Goal: Task Accomplishment & Management: Use online tool/utility

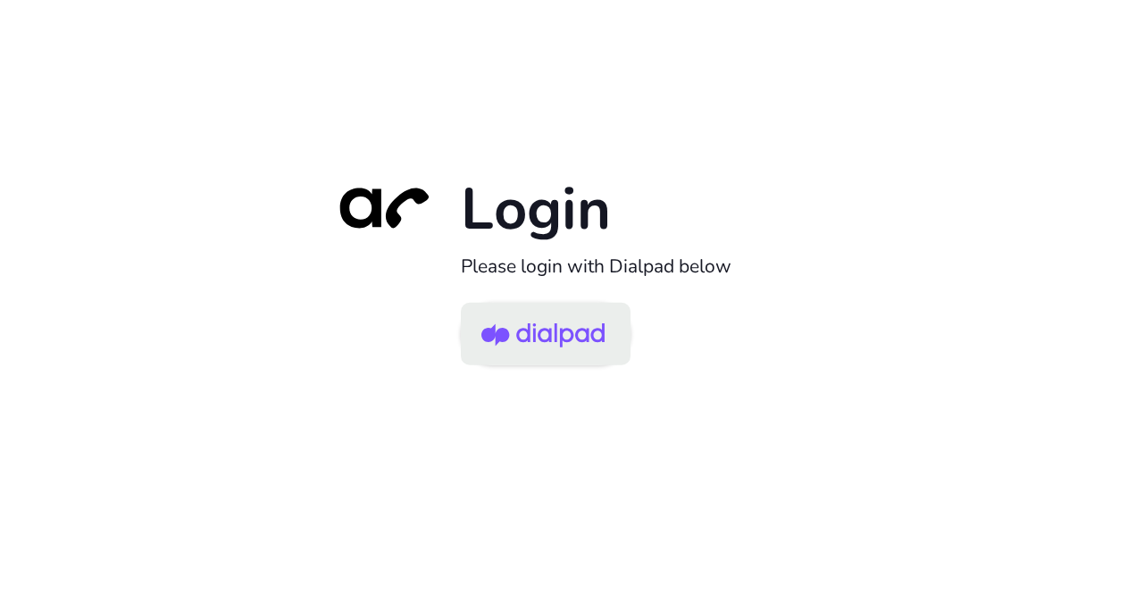
click at [543, 320] on img at bounding box center [542, 335] width 123 height 58
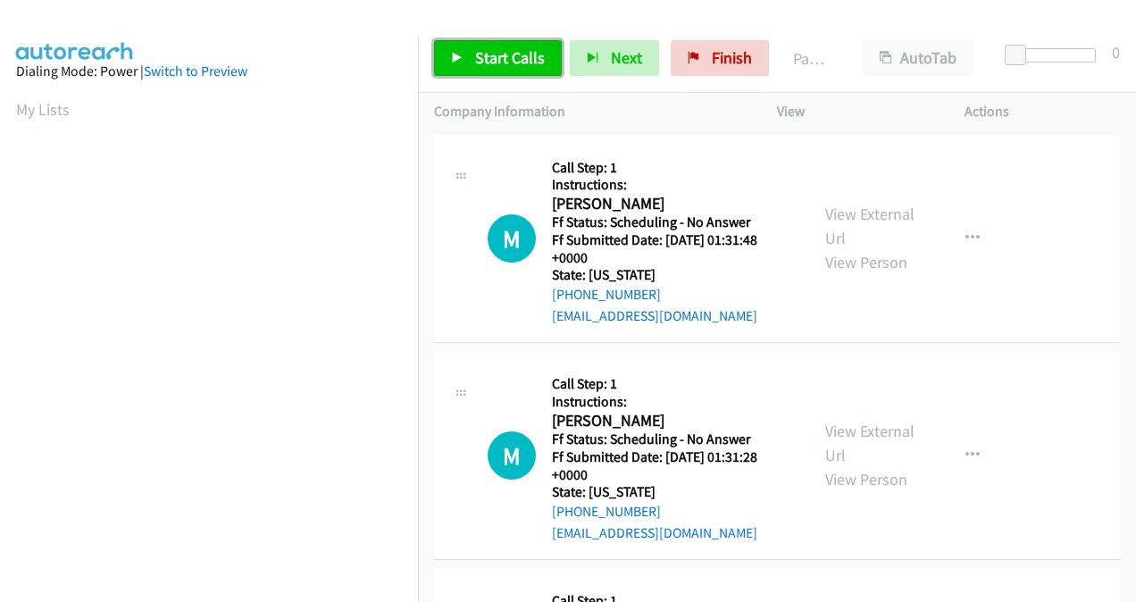
click at [493, 64] on span "Start Calls" at bounding box center [510, 57] width 70 height 21
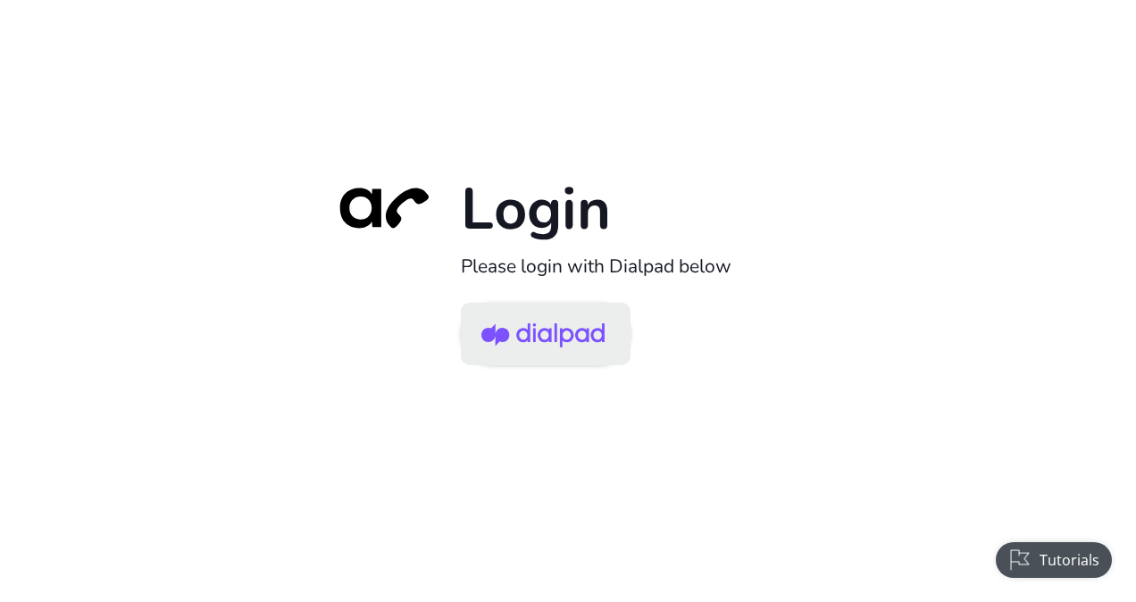
drag, startPoint x: 554, startPoint y: 315, endPoint x: 563, endPoint y: 313, distance: 9.3
click at [554, 315] on img at bounding box center [542, 335] width 123 height 58
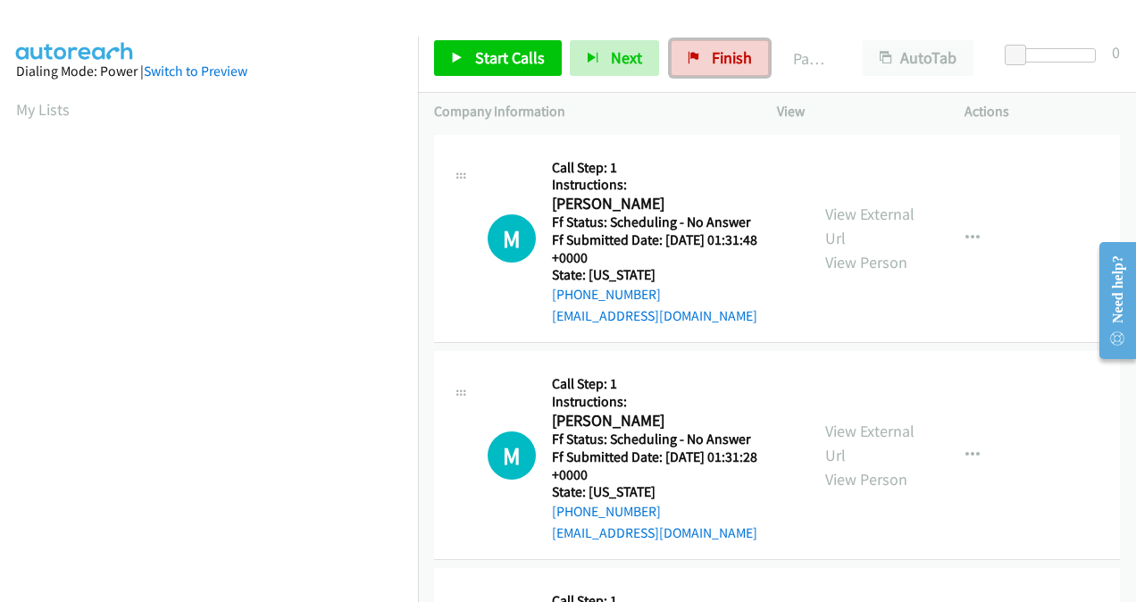
drag, startPoint x: 700, startPoint y: 50, endPoint x: 654, endPoint y: 88, distance: 59.7
click at [700, 50] on link "Finish" at bounding box center [720, 58] width 98 height 36
click at [509, 54] on span "Start Calls" at bounding box center [510, 57] width 70 height 21
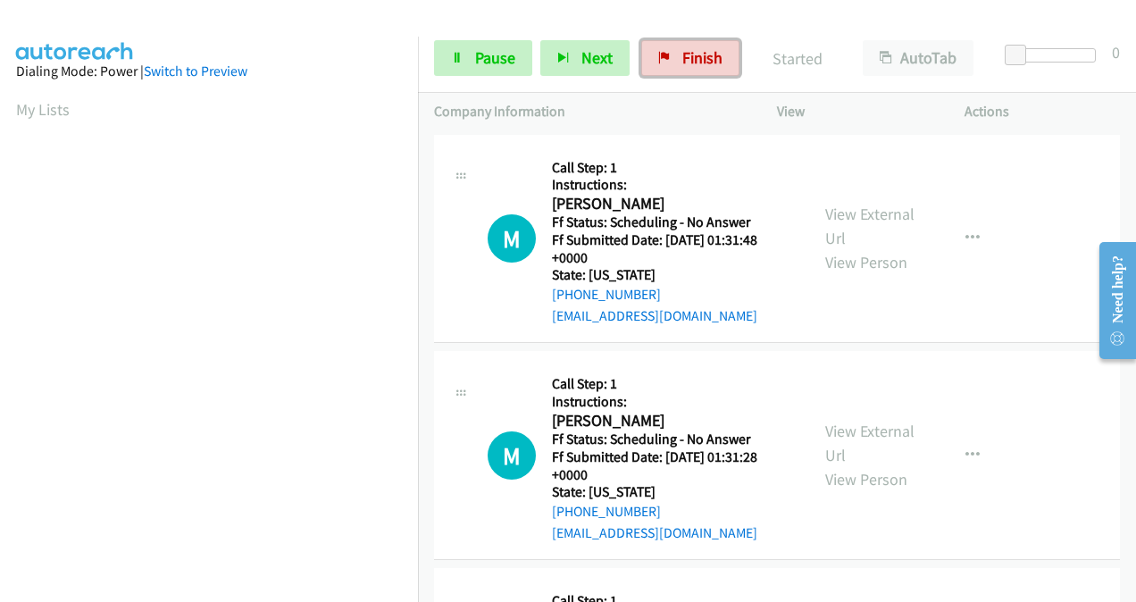
drag, startPoint x: 655, startPoint y: 70, endPoint x: 661, endPoint y: 175, distance: 105.5
click at [654, 70] on link "Finish" at bounding box center [690, 58] width 98 height 36
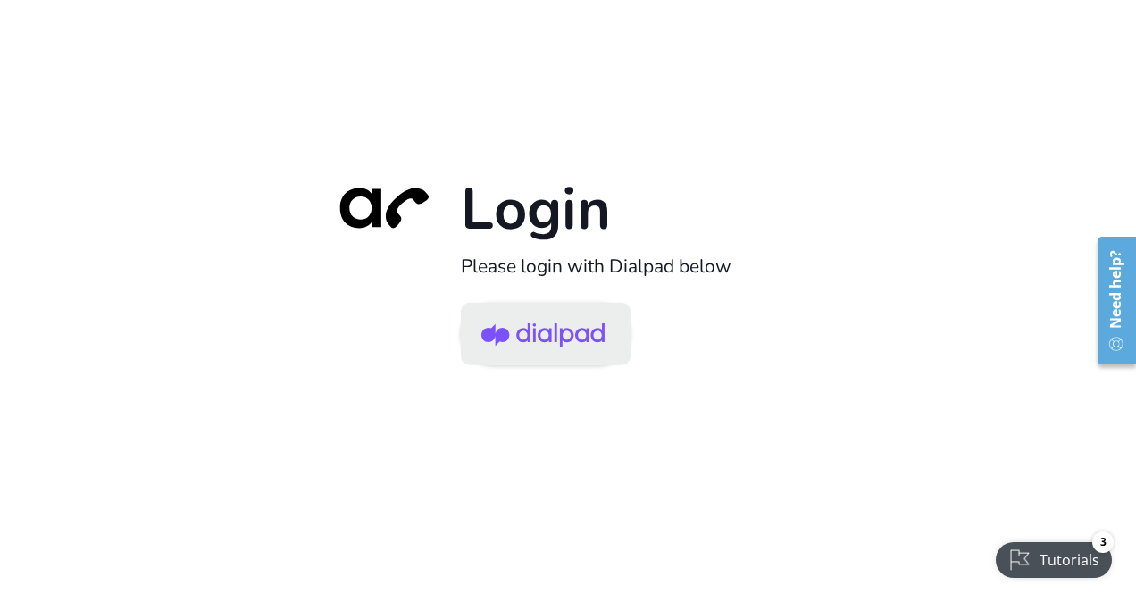
click at [567, 343] on img at bounding box center [542, 335] width 123 height 58
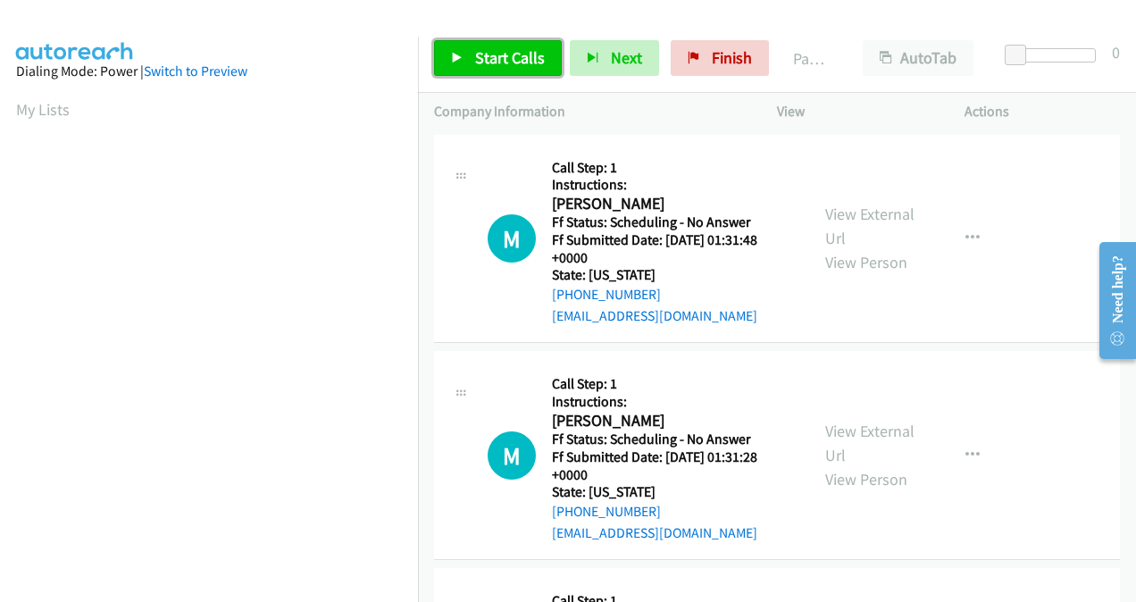
click at [511, 64] on span "Start Calls" at bounding box center [510, 57] width 70 height 21
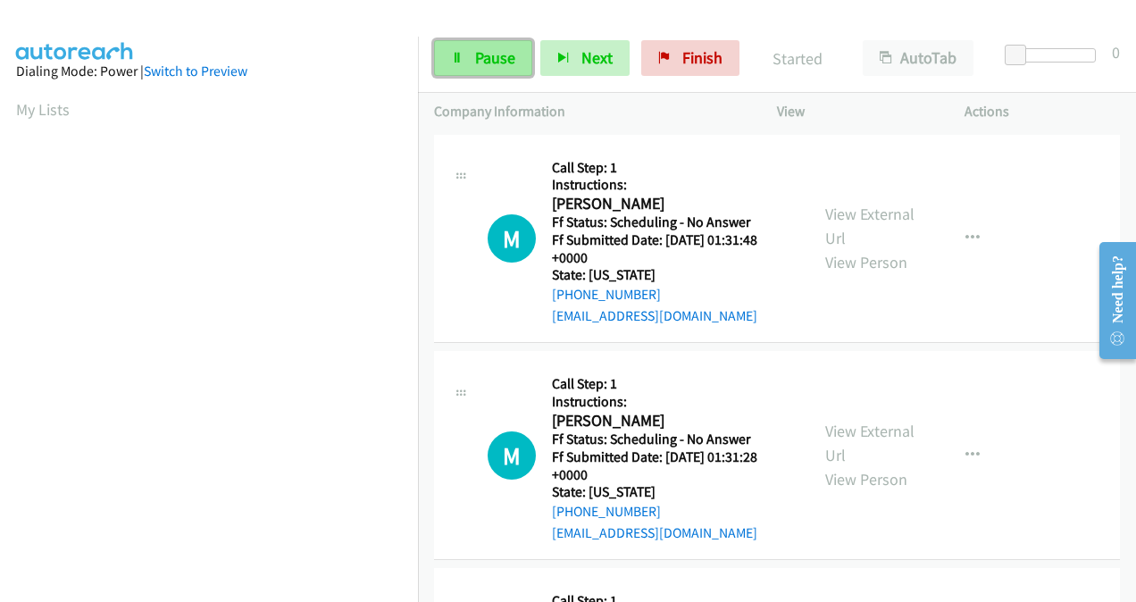
click at [475, 63] on span "Pause" at bounding box center [495, 57] width 40 height 21
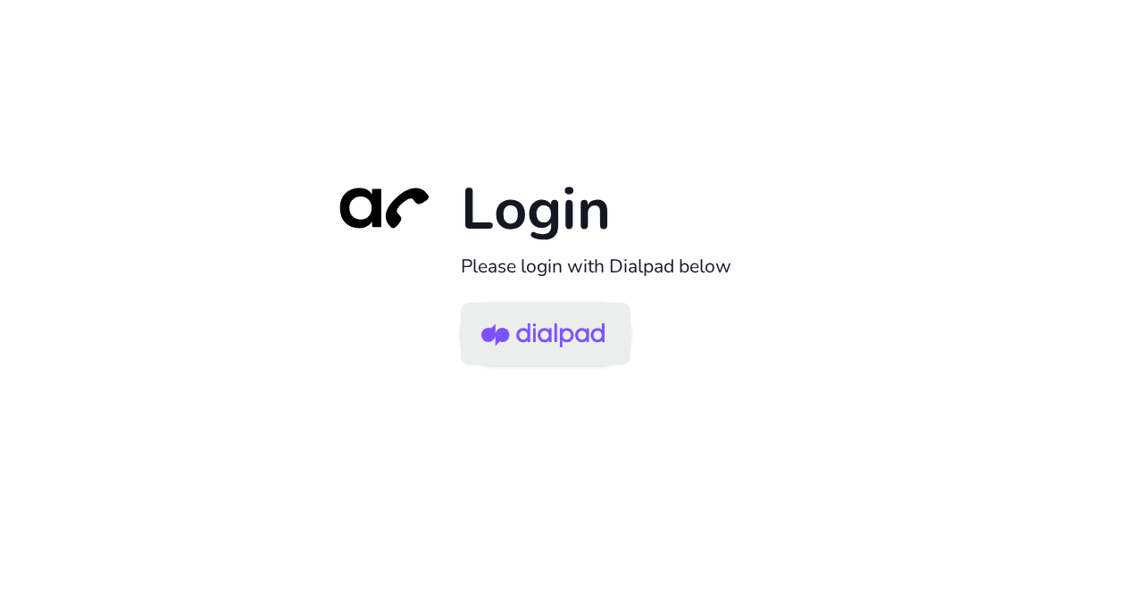
click at [522, 302] on link at bounding box center [546, 333] width 170 height 63
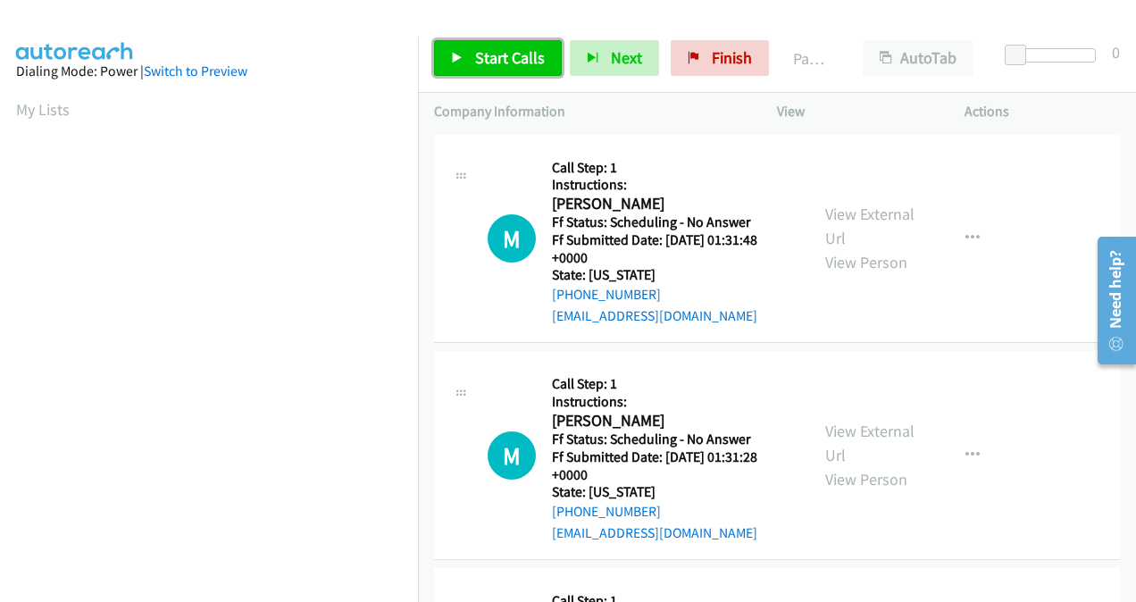
click at [488, 59] on span "Start Calls" at bounding box center [510, 57] width 70 height 21
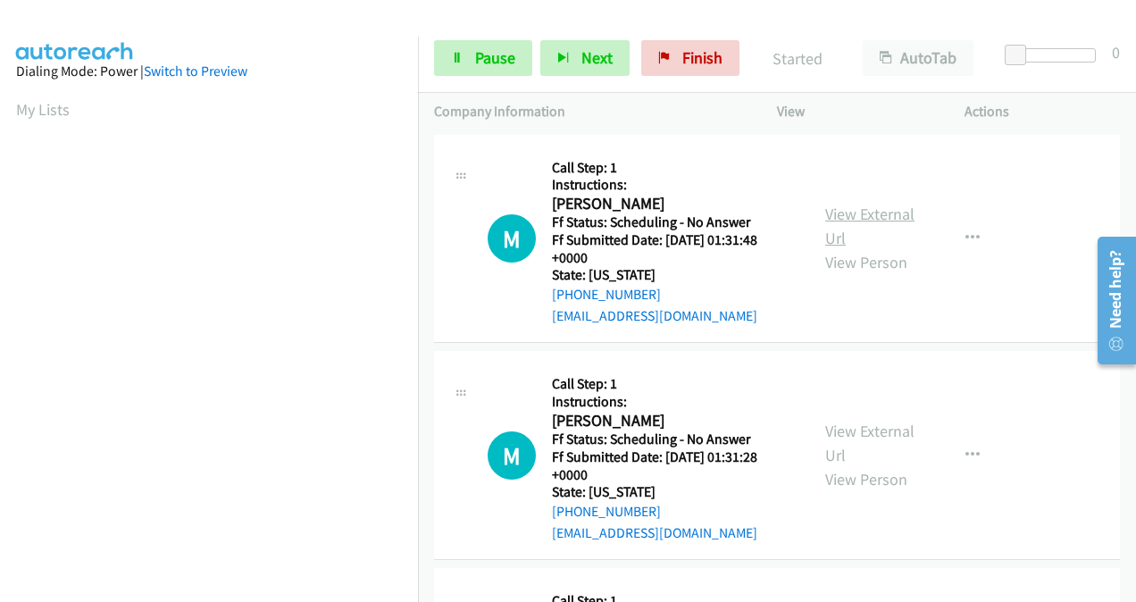
click at [836, 223] on link "View External Url" at bounding box center [869, 226] width 89 height 45
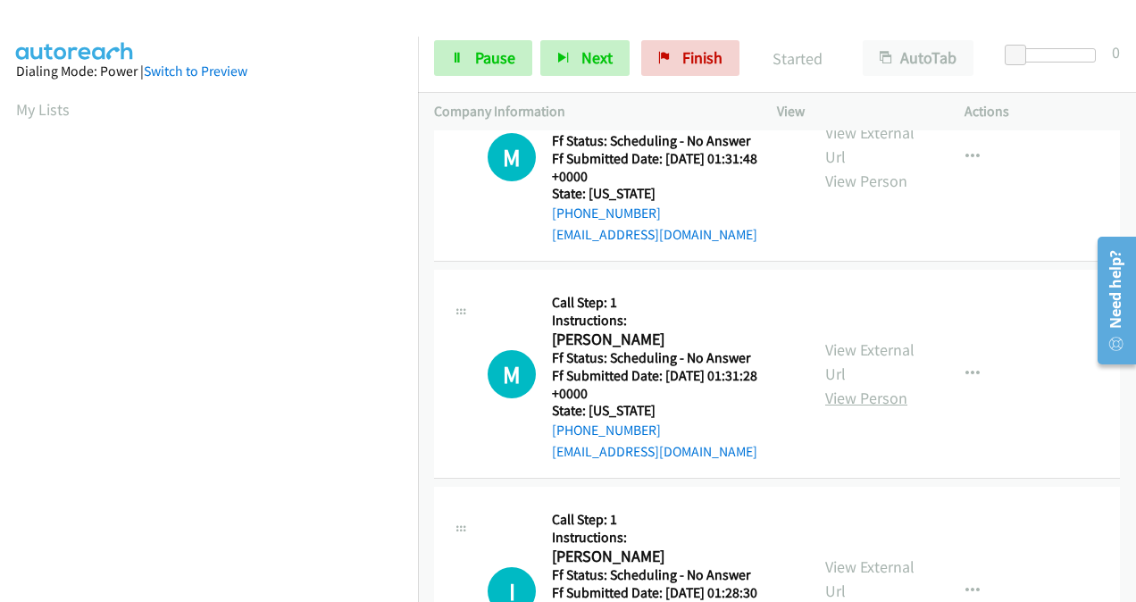
scroll to position [179, 0]
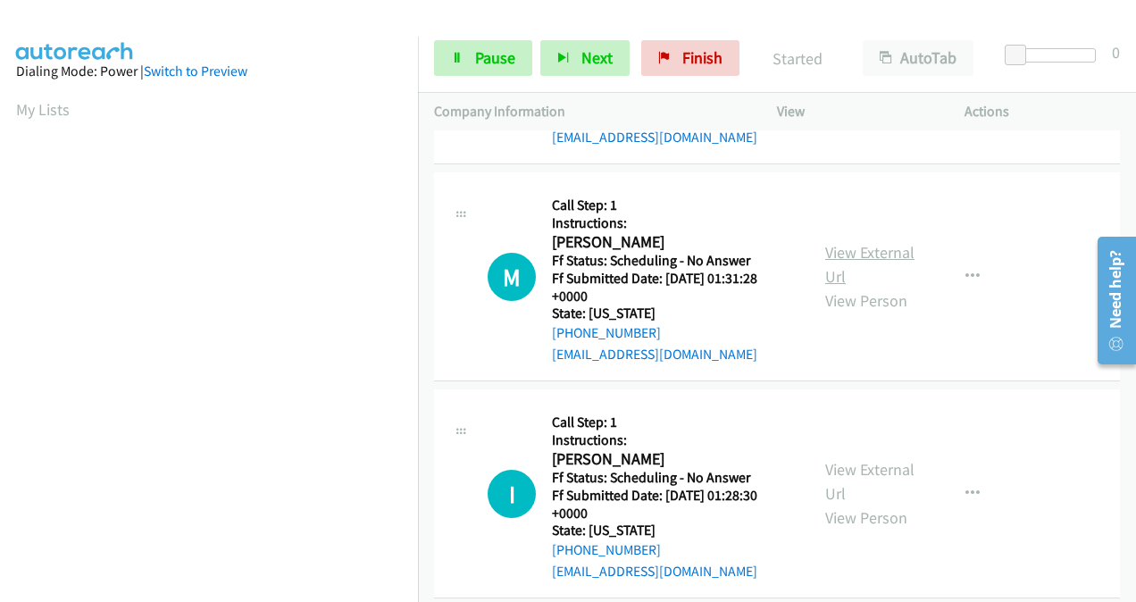
click at [839, 257] on link "View External Url" at bounding box center [869, 264] width 89 height 45
click at [838, 473] on link "View External Url" at bounding box center [869, 481] width 89 height 45
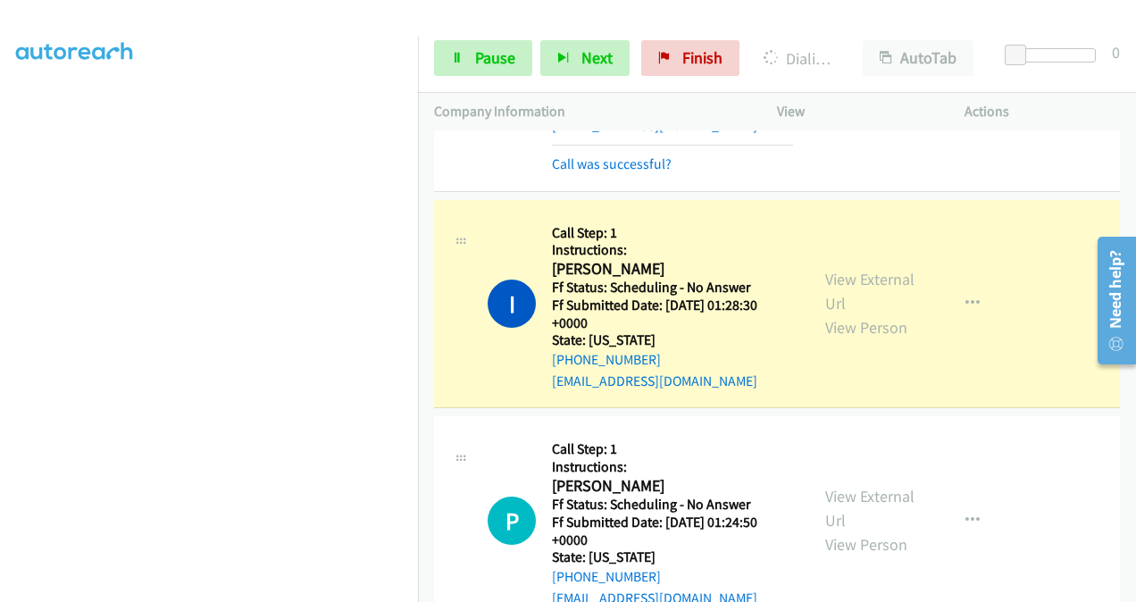
scroll to position [625, 0]
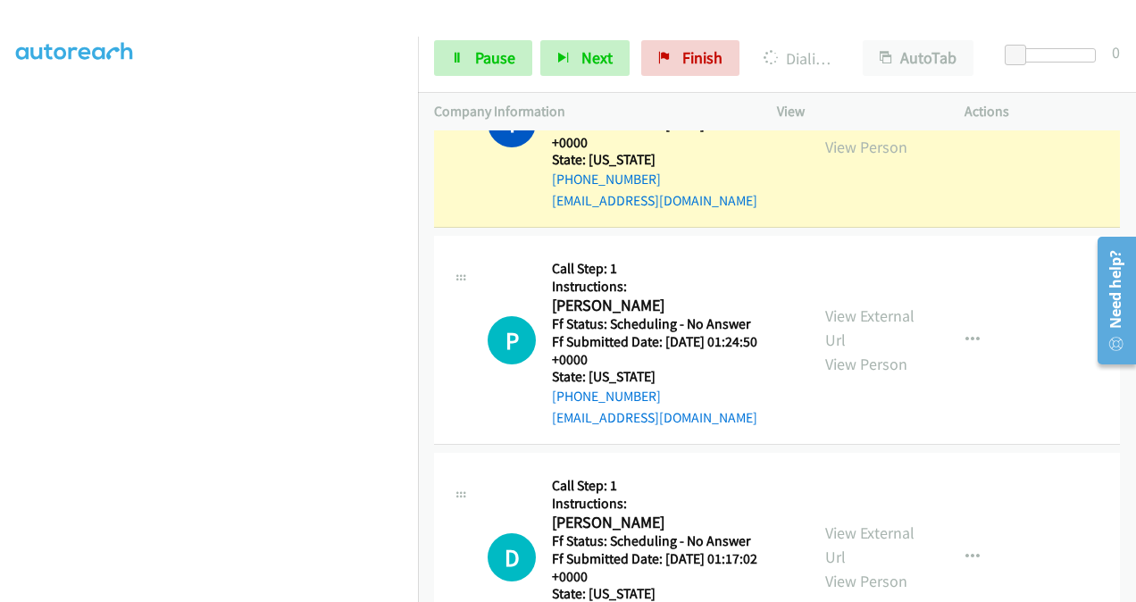
click at [839, 325] on div "View External Url View Person" at bounding box center [870, 340] width 91 height 72
click at [834, 314] on link "View External Url" at bounding box center [869, 327] width 89 height 45
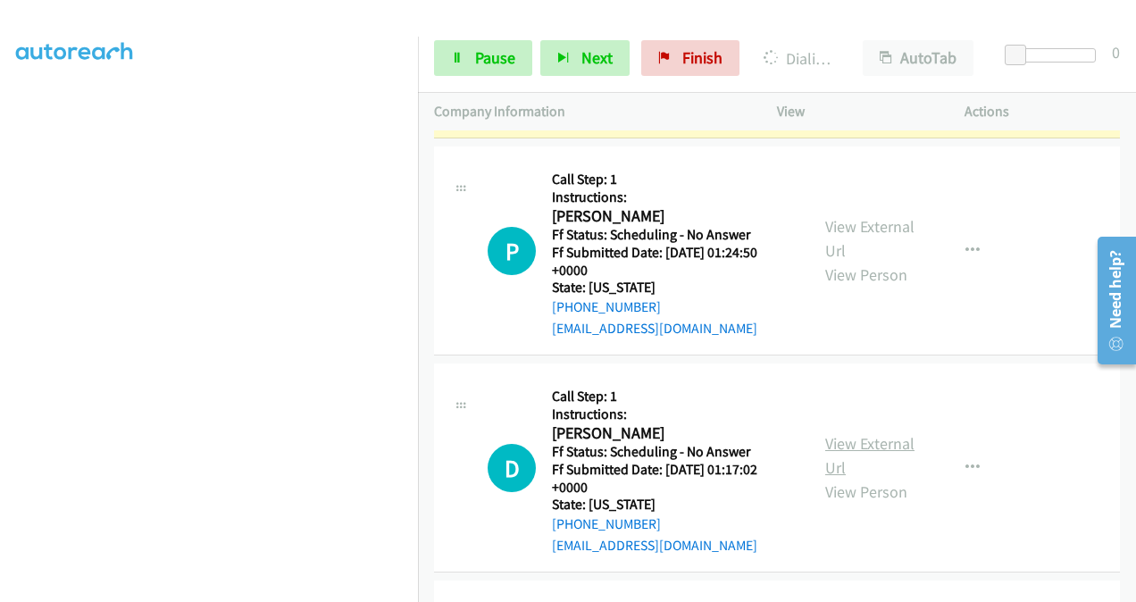
click at [837, 448] on link "View External Url" at bounding box center [869, 455] width 89 height 45
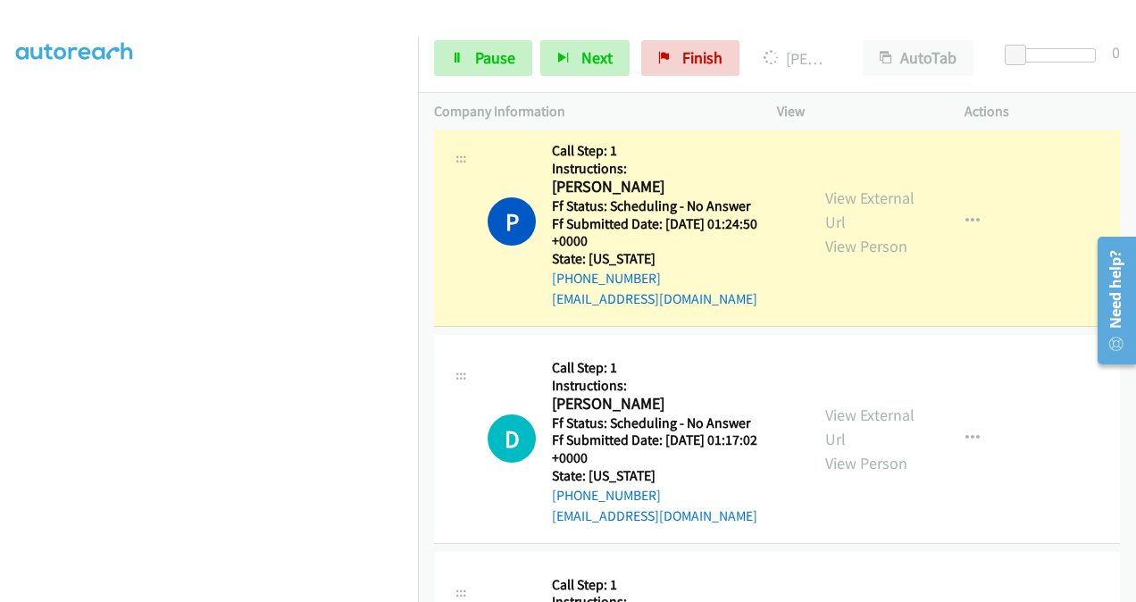
scroll to position [804, 0]
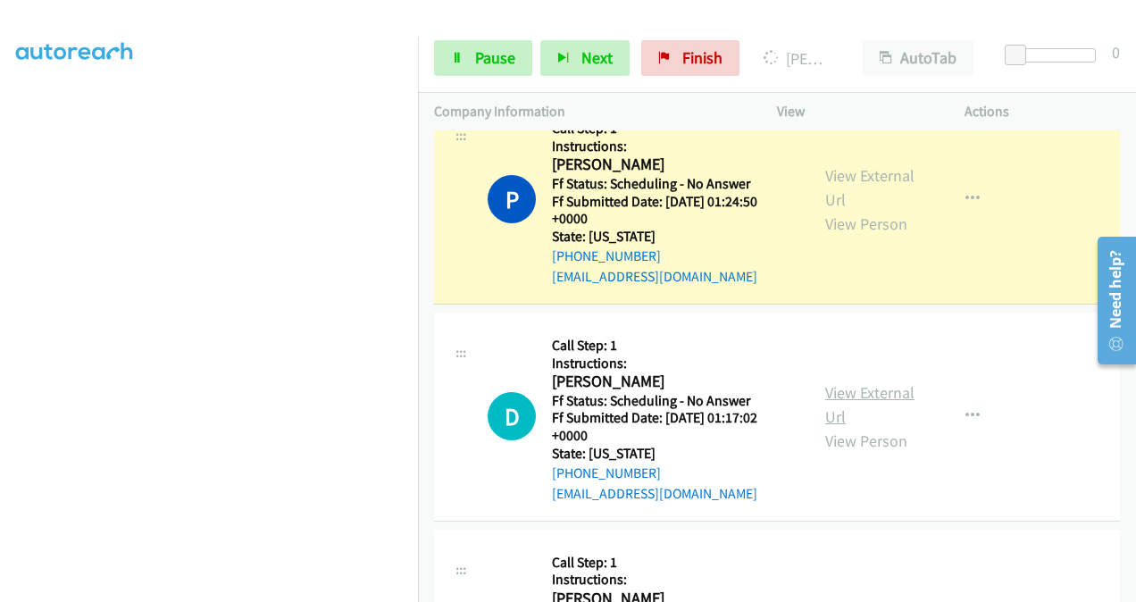
click at [836, 398] on link "View External Url" at bounding box center [869, 404] width 89 height 45
click at [493, 58] on span "Pause" at bounding box center [495, 57] width 40 height 21
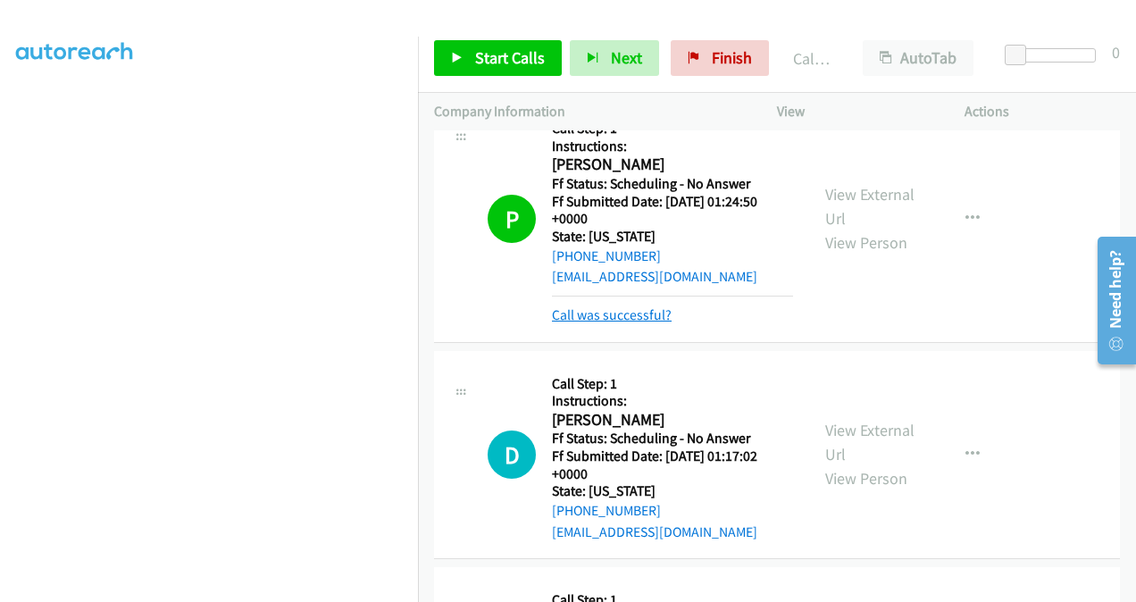
click at [589, 313] on link "Call was successful?" at bounding box center [612, 314] width 120 height 17
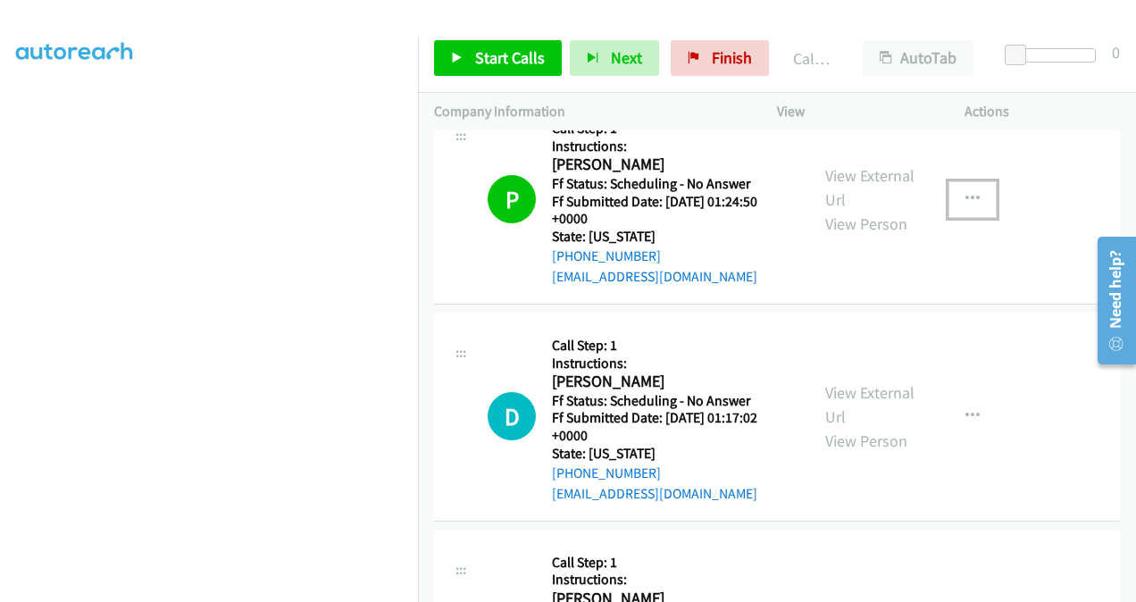
click at [972, 192] on button "button" at bounding box center [972, 199] width 48 height 36
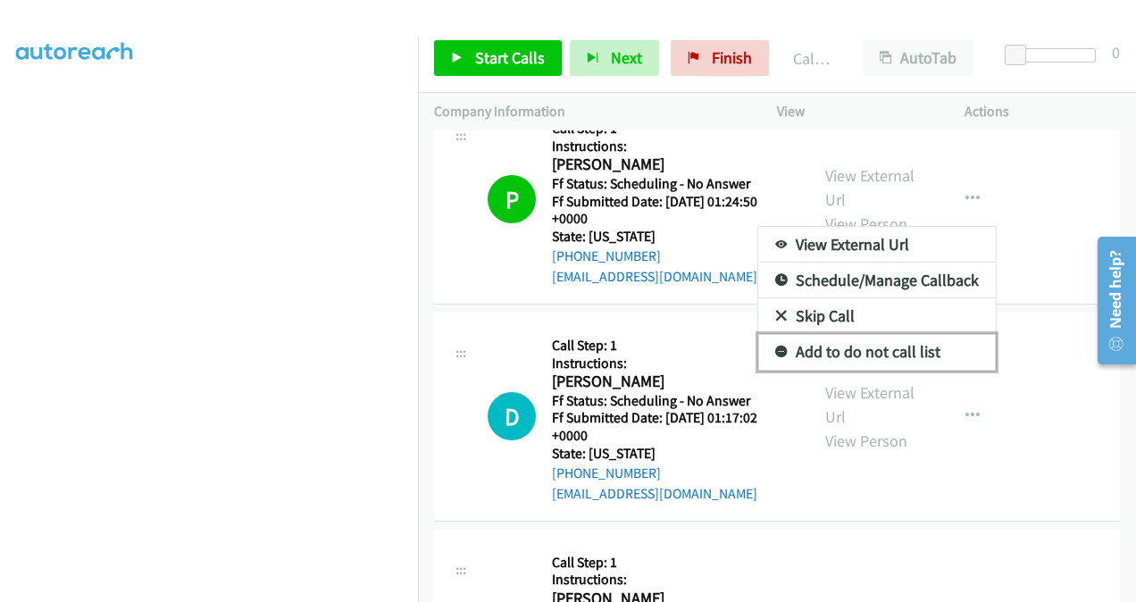
click at [870, 341] on link "Add to do not call list" at bounding box center [877, 352] width 238 height 36
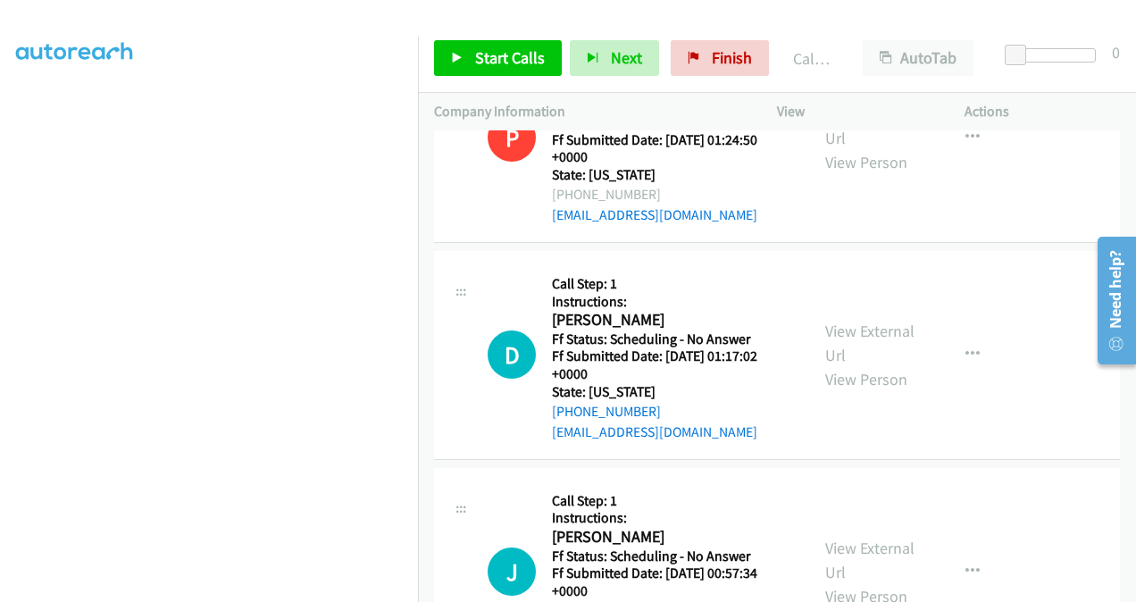
scroll to position [893, 0]
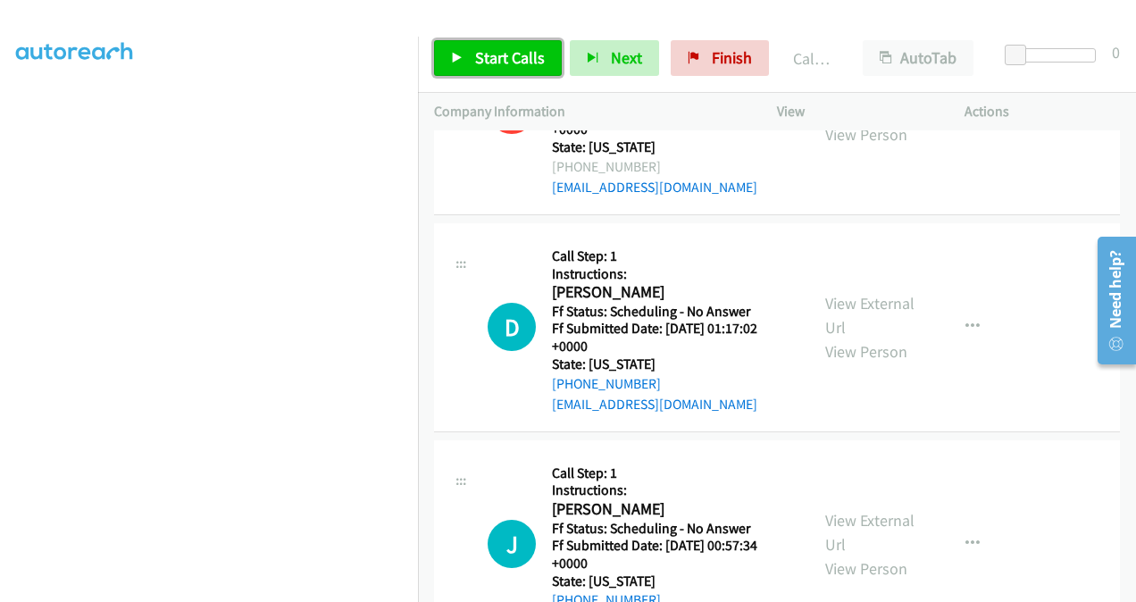
click at [492, 63] on span "Start Calls" at bounding box center [510, 57] width 70 height 21
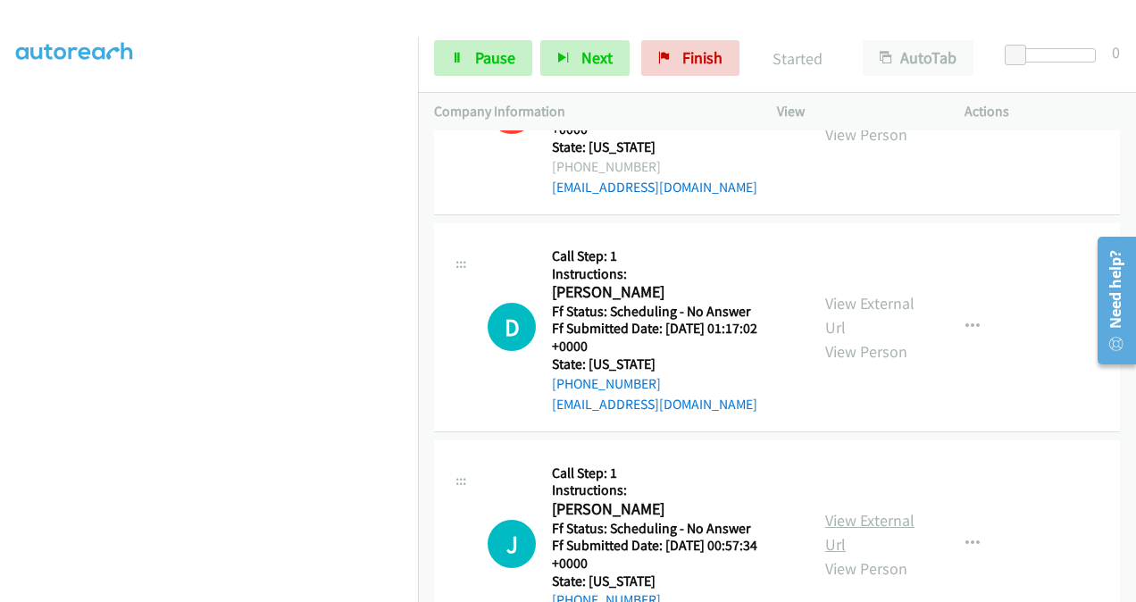
click at [831, 518] on link "View External Url" at bounding box center [869, 532] width 89 height 45
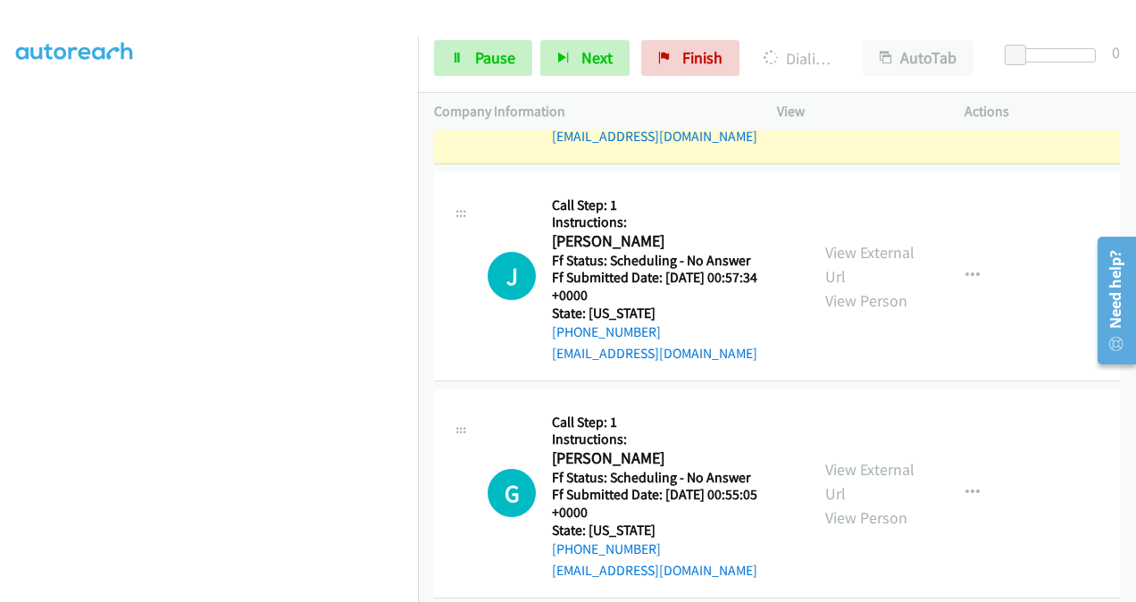
scroll to position [1250, 0]
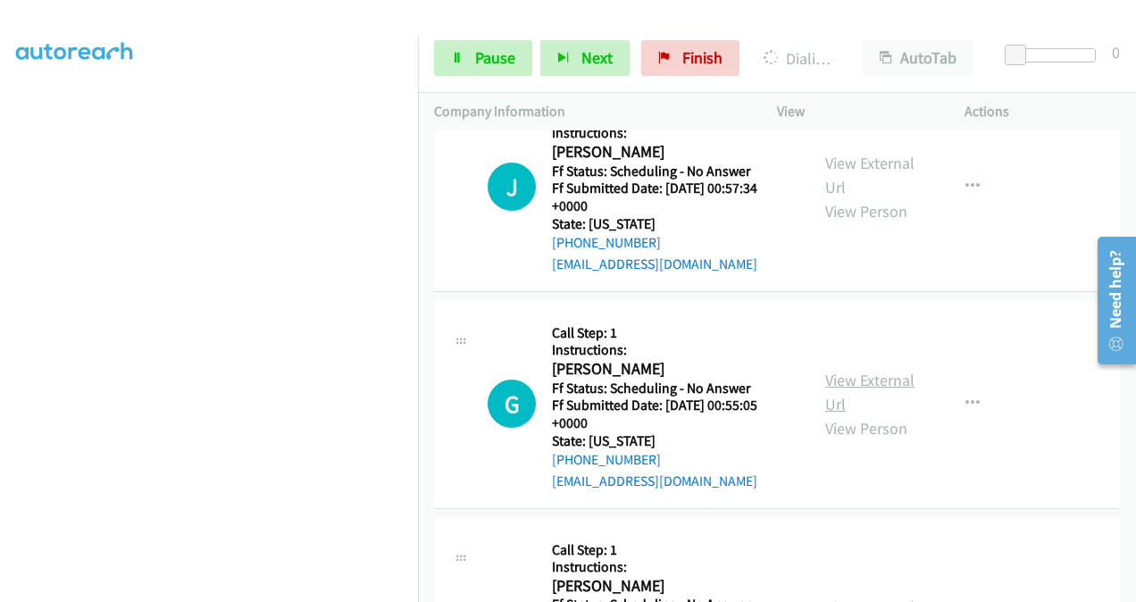
click at [834, 380] on link "View External Url" at bounding box center [869, 392] width 89 height 45
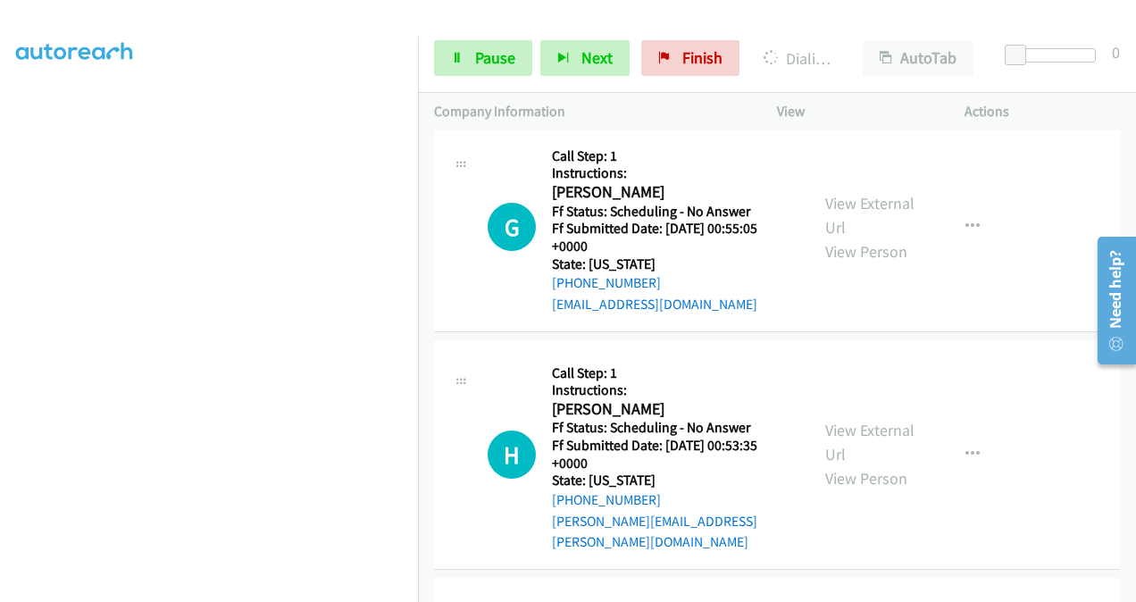
scroll to position [1429, 0]
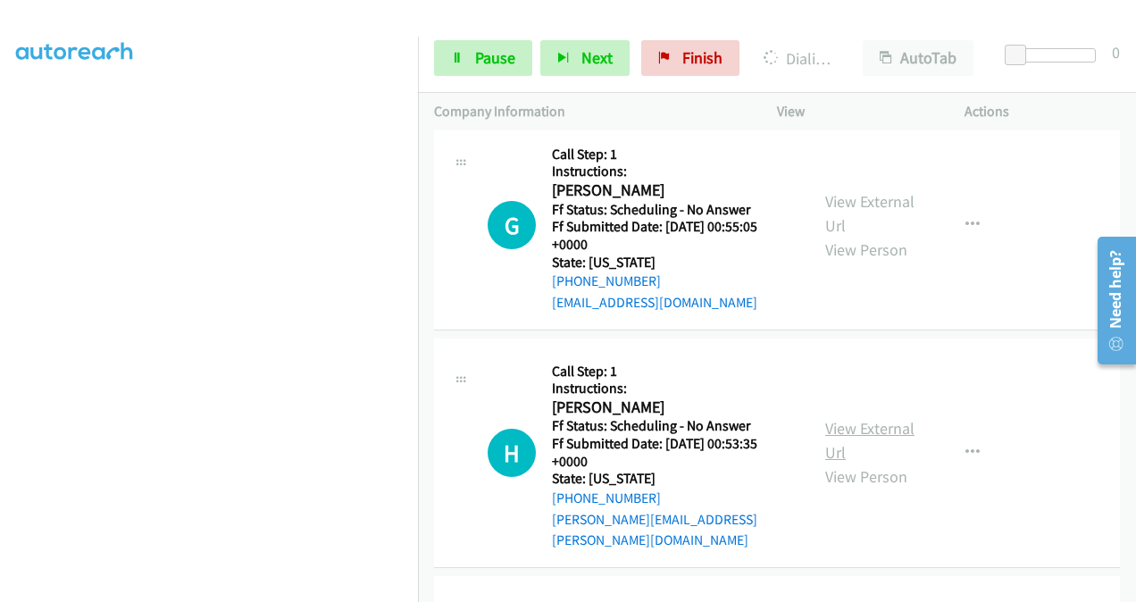
click at [840, 418] on link "View External Url" at bounding box center [869, 440] width 89 height 45
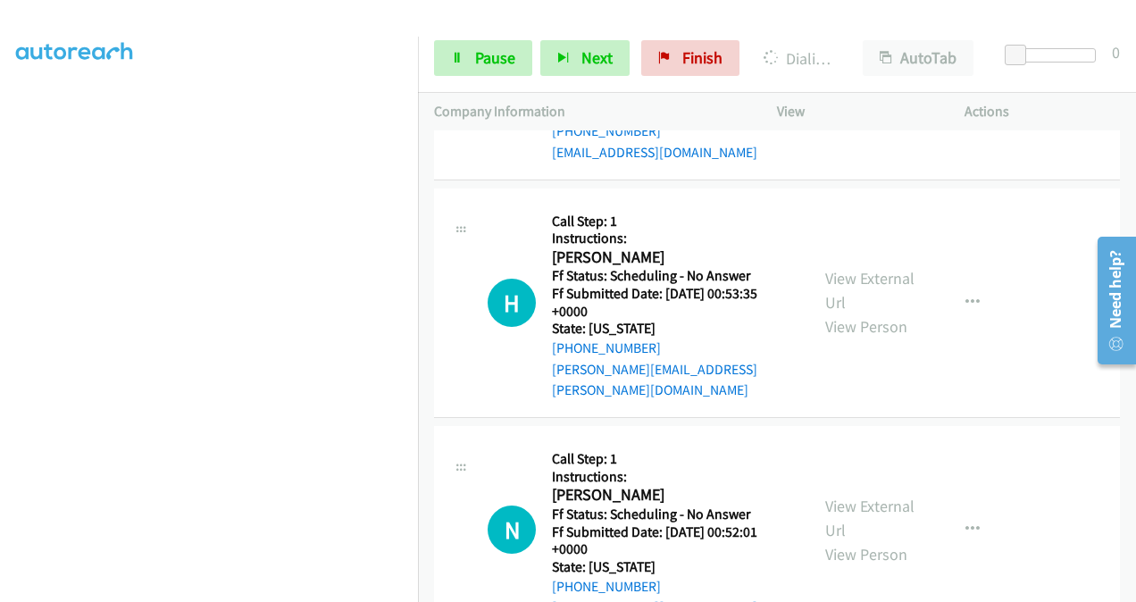
scroll to position [1697, 0]
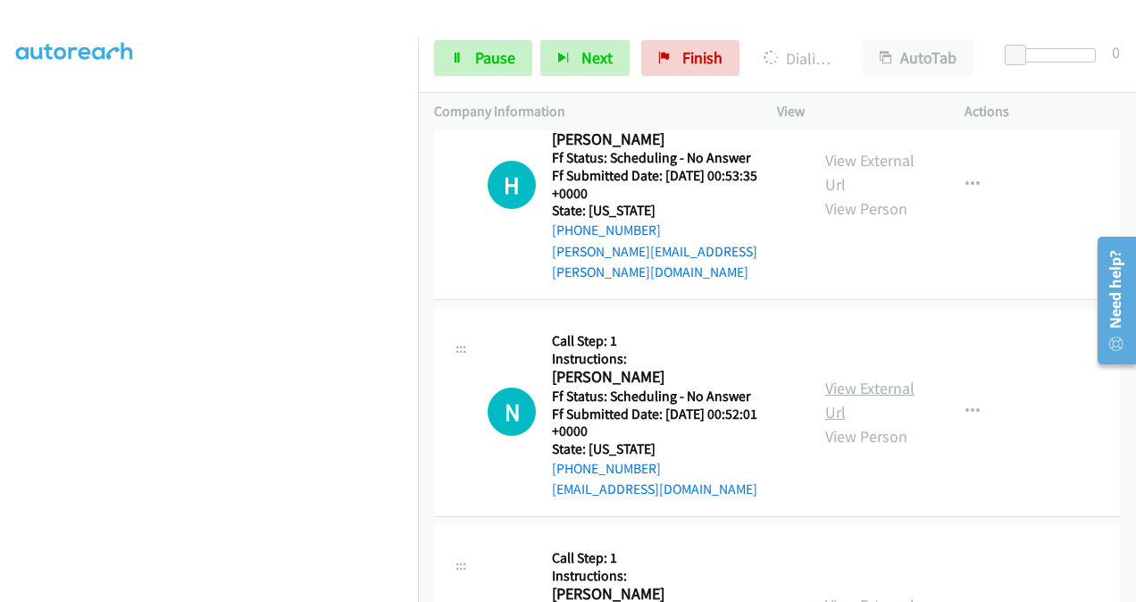
click at [825, 378] on link "View External Url" at bounding box center [869, 400] width 89 height 45
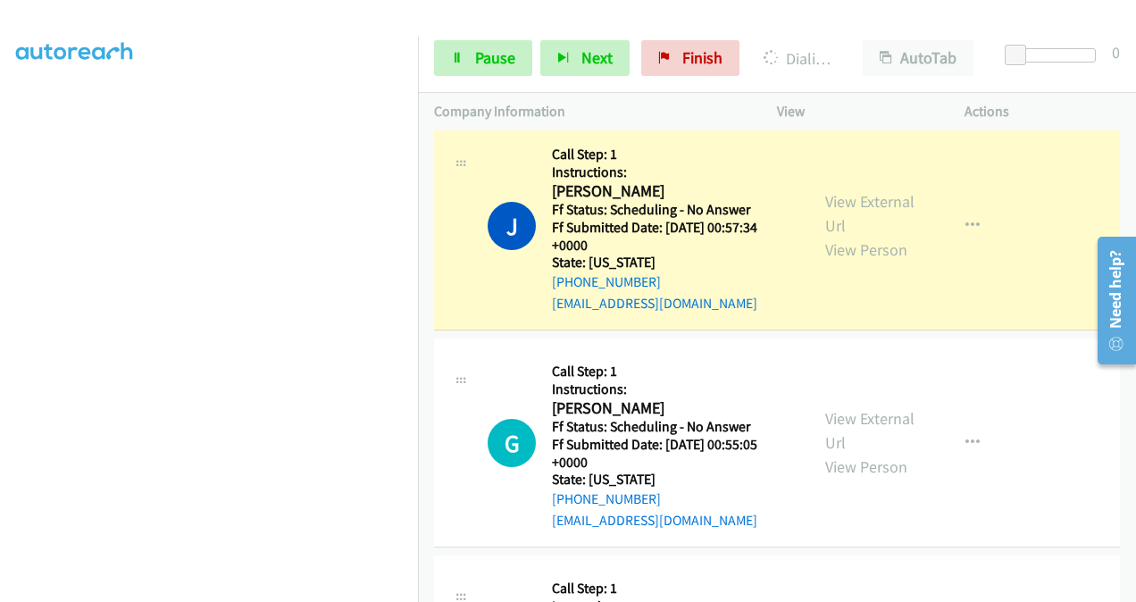
scroll to position [1250, 0]
click at [499, 60] on span "Pause" at bounding box center [495, 57] width 40 height 21
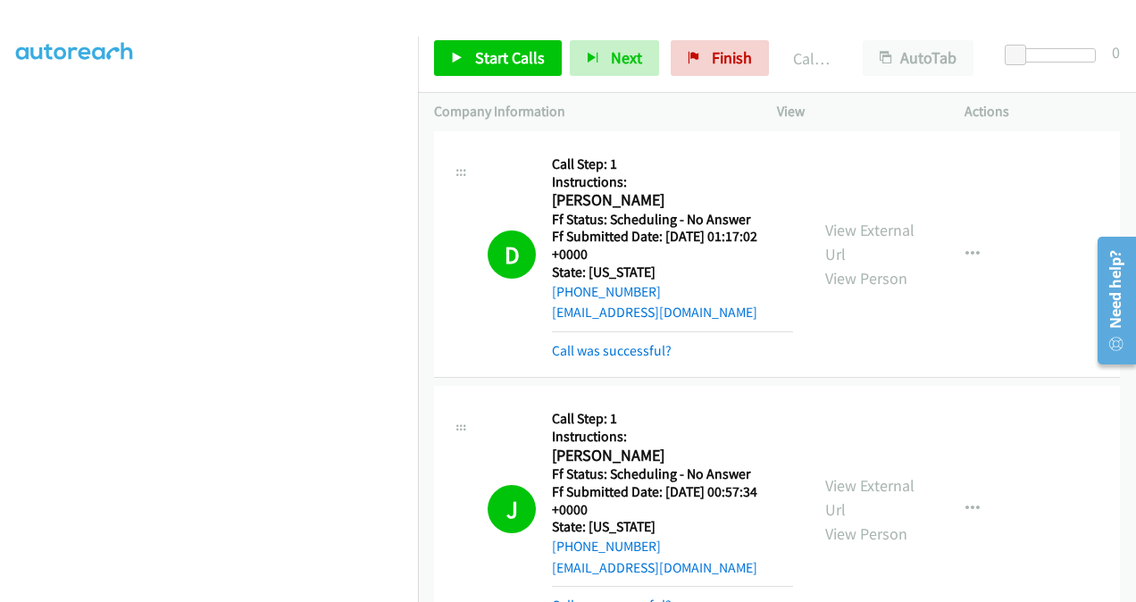
scroll to position [1072, 0]
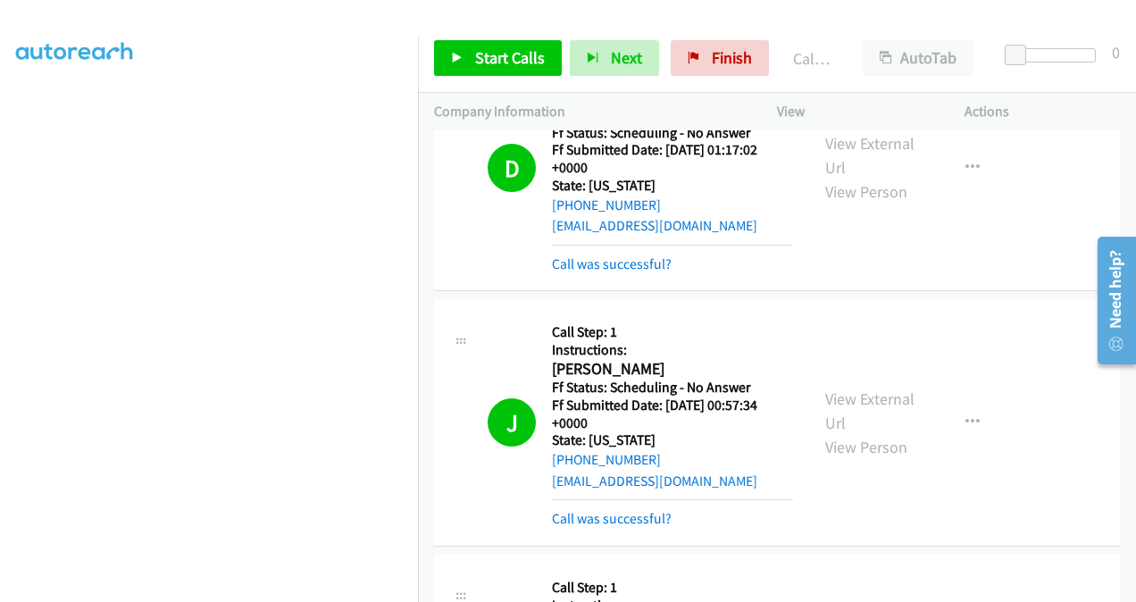
click at [837, 407] on div "View External Url View Person" at bounding box center [870, 423] width 91 height 72
click at [830, 397] on link "View External Url" at bounding box center [869, 410] width 89 height 45
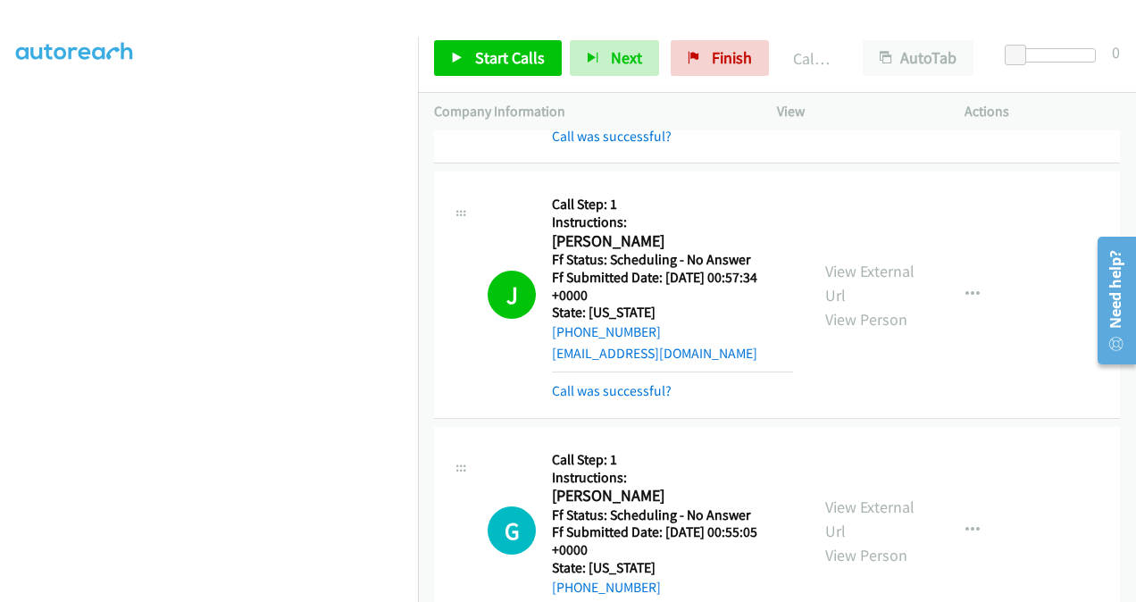
scroll to position [1250, 0]
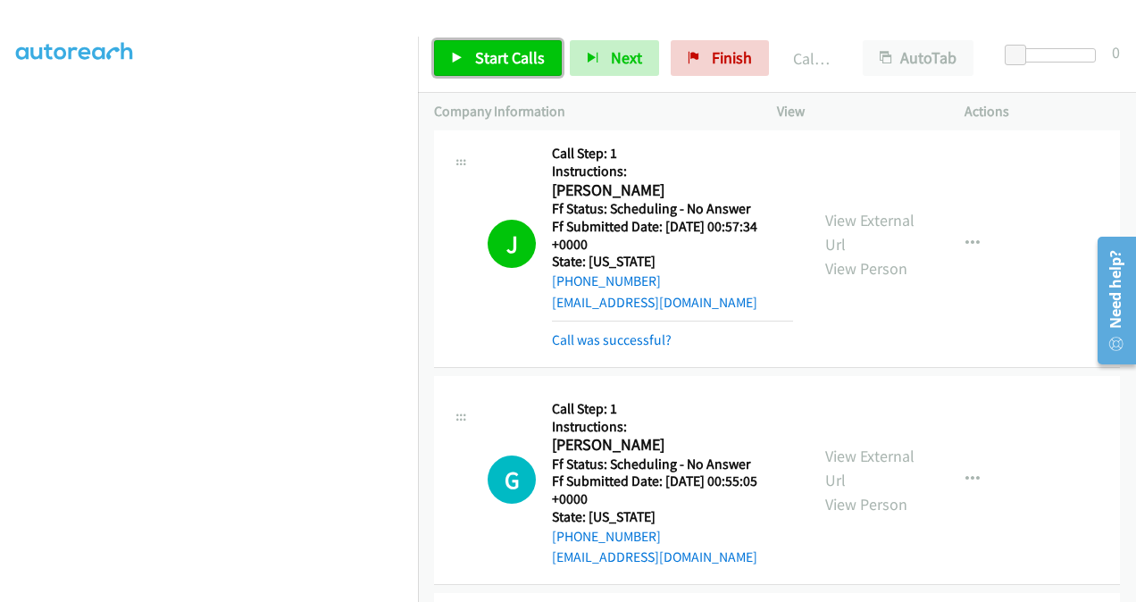
click at [529, 73] on link "Start Calls" at bounding box center [498, 58] width 128 height 36
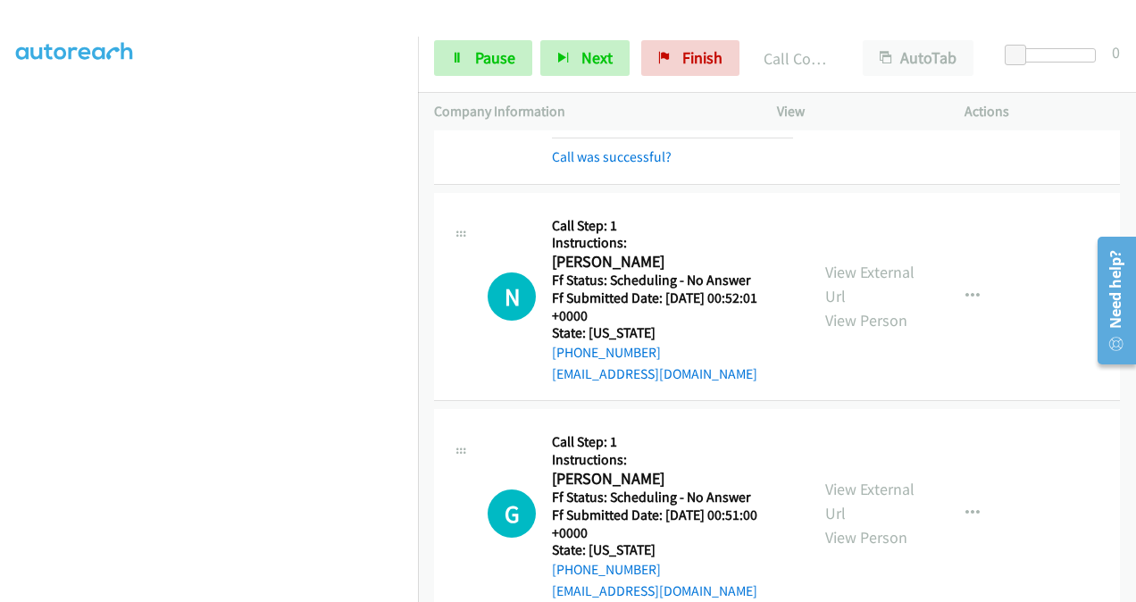
scroll to position [2054, 0]
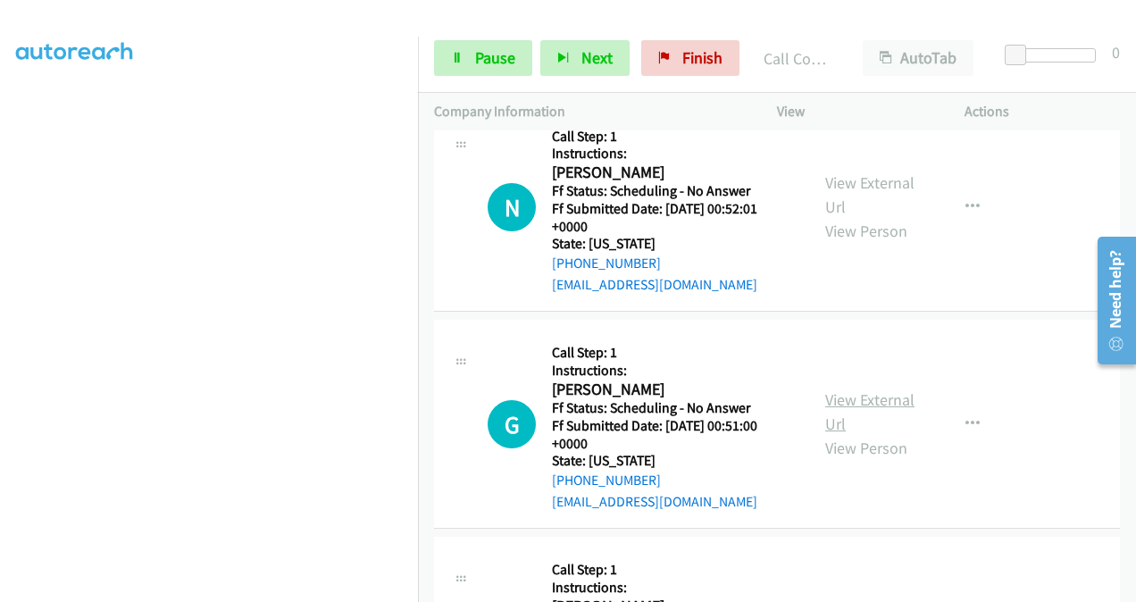
click at [838, 389] on link "View External Url" at bounding box center [869, 411] width 89 height 45
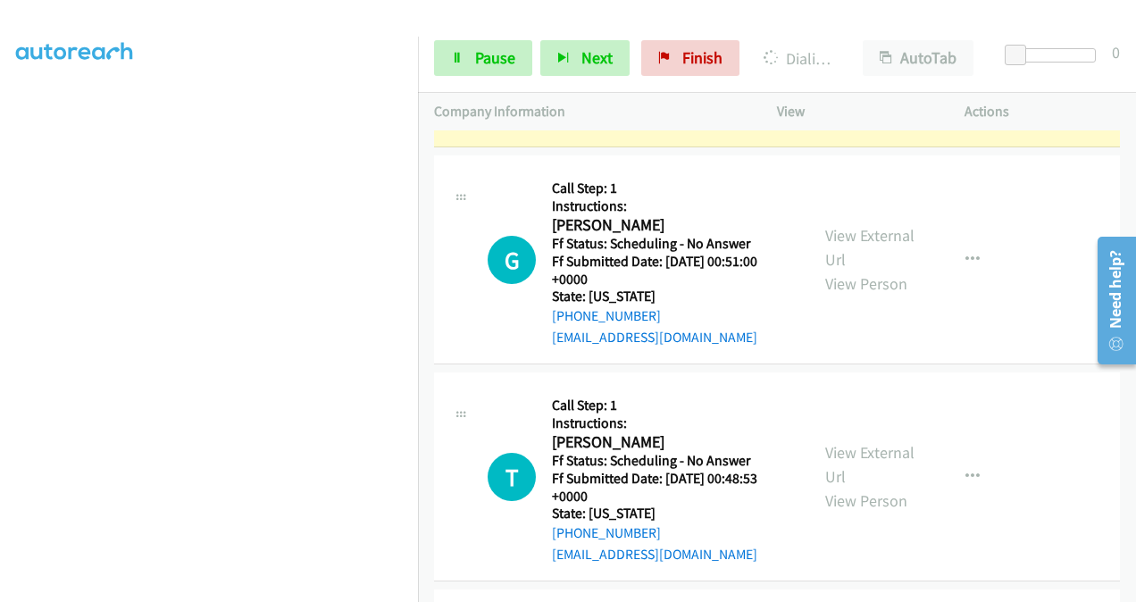
scroll to position [2322, 0]
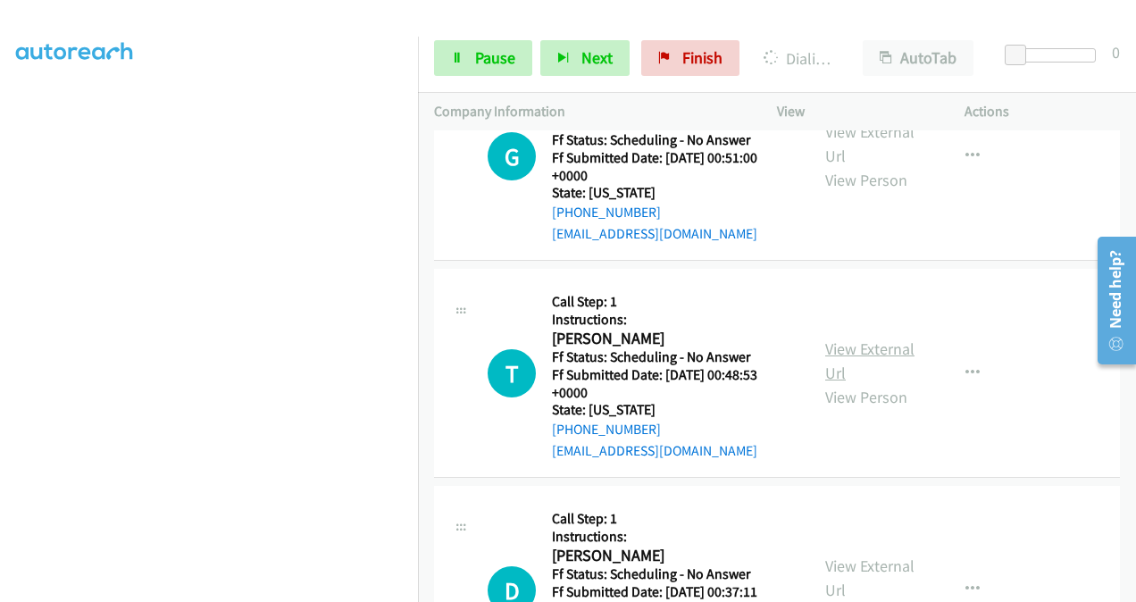
click at [831, 338] on link "View External Url" at bounding box center [869, 360] width 89 height 45
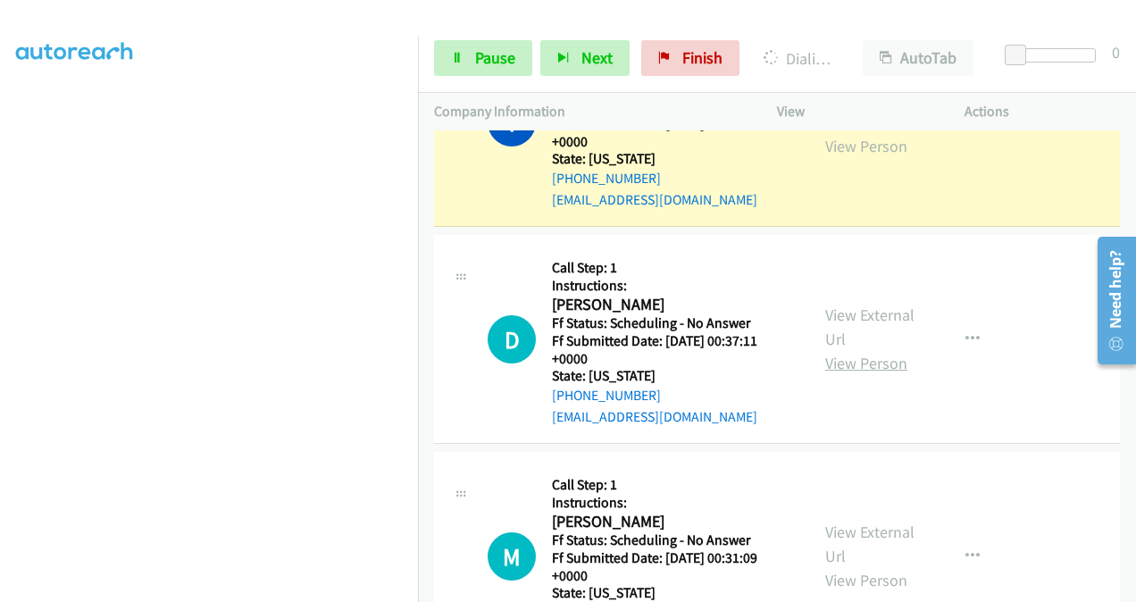
scroll to position [2735, 0]
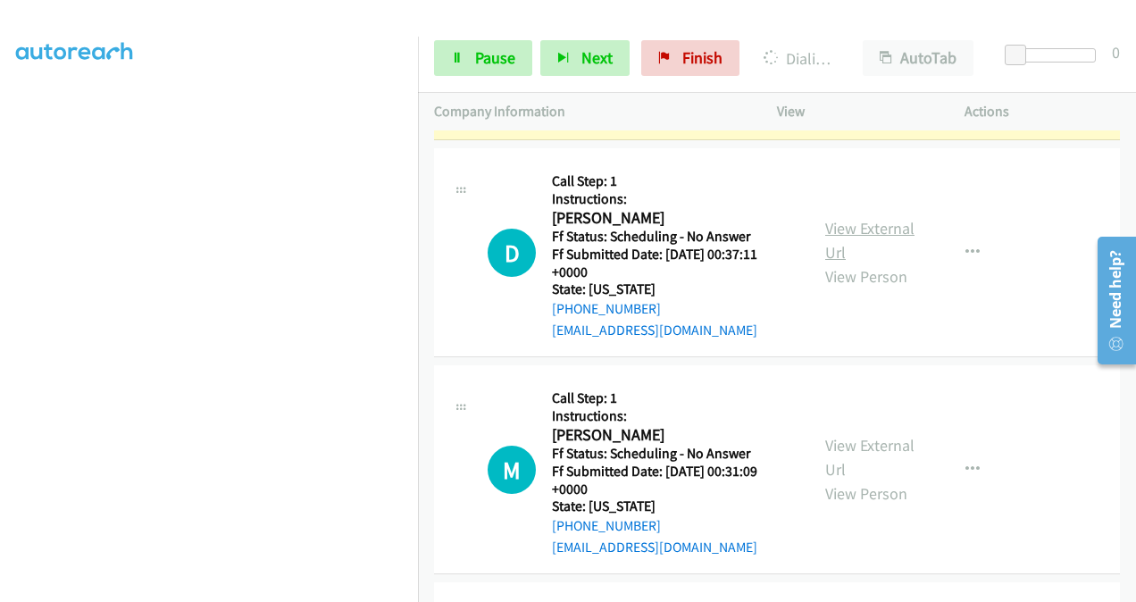
click at [838, 218] on link "View External Url" at bounding box center [869, 240] width 89 height 45
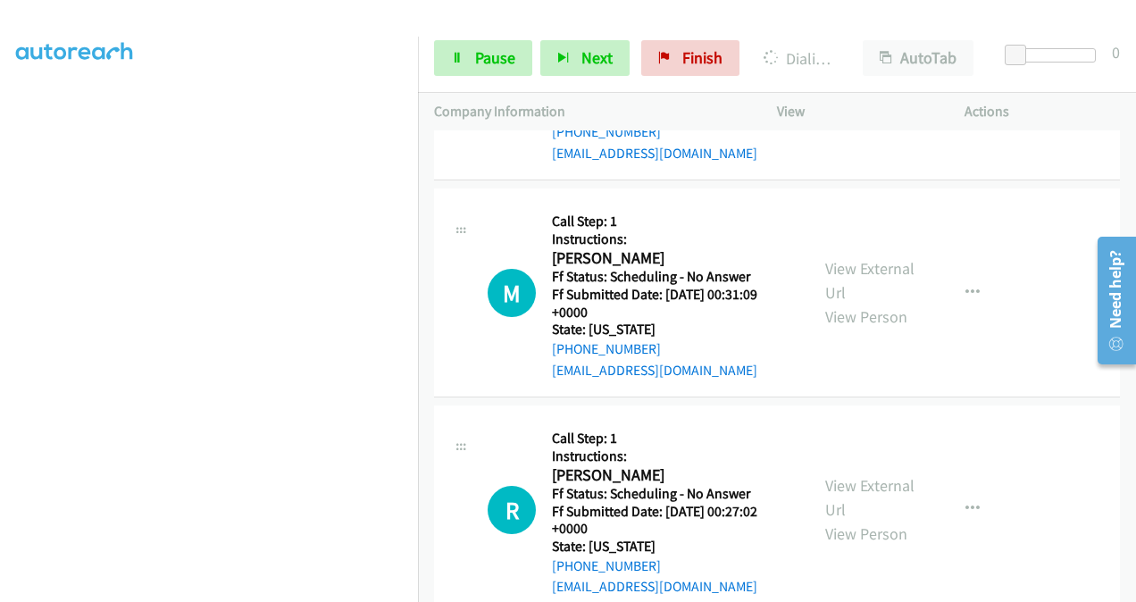
scroll to position [2914, 0]
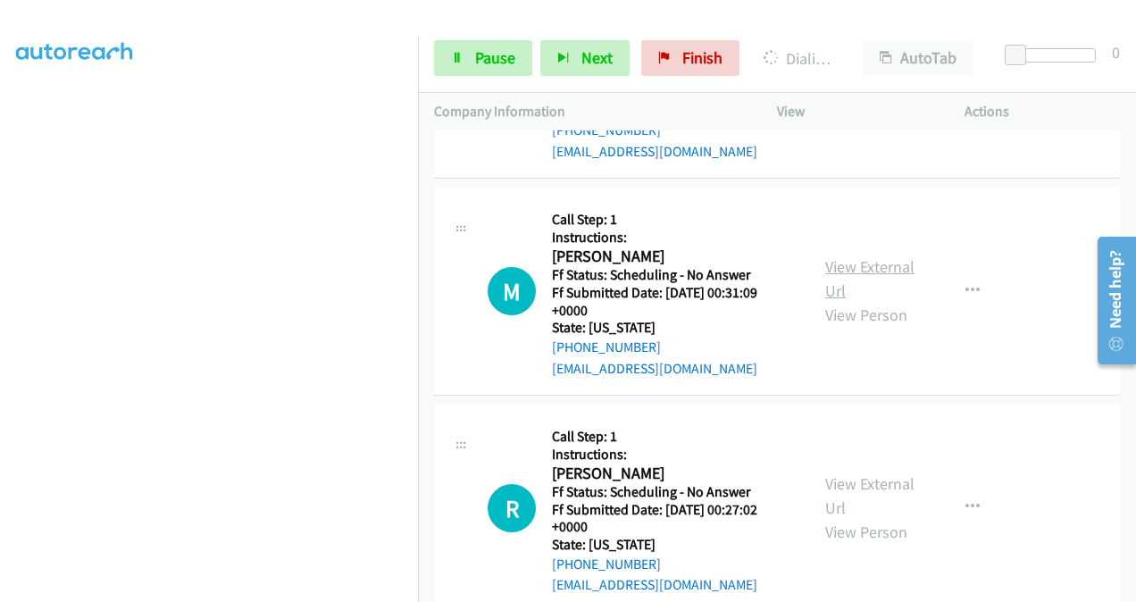
click at [828, 256] on link "View External Url" at bounding box center [869, 278] width 89 height 45
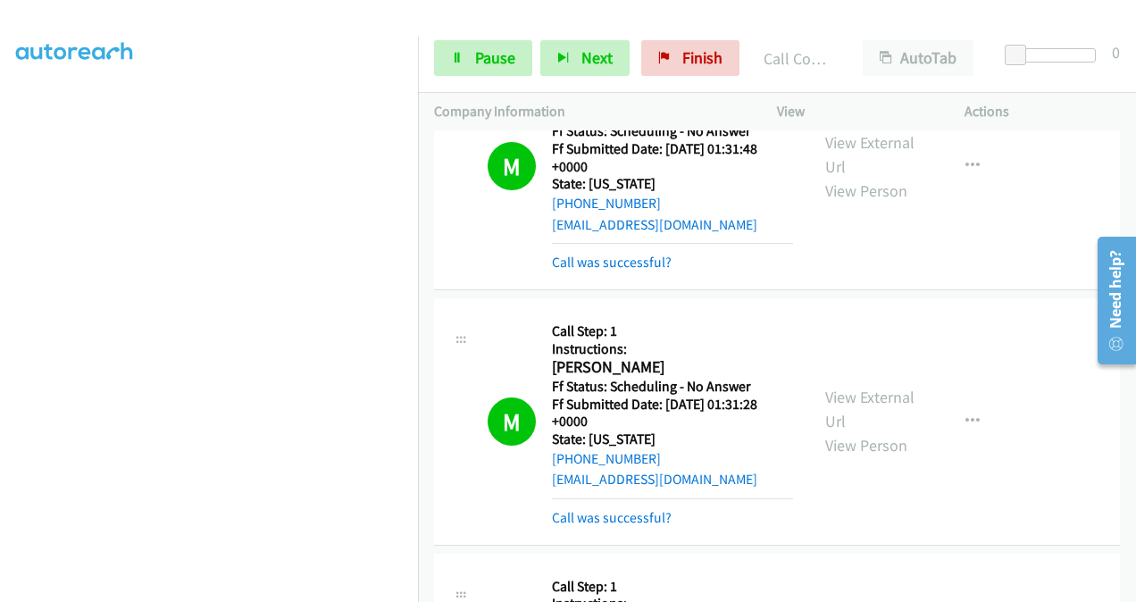
scroll to position [0, 0]
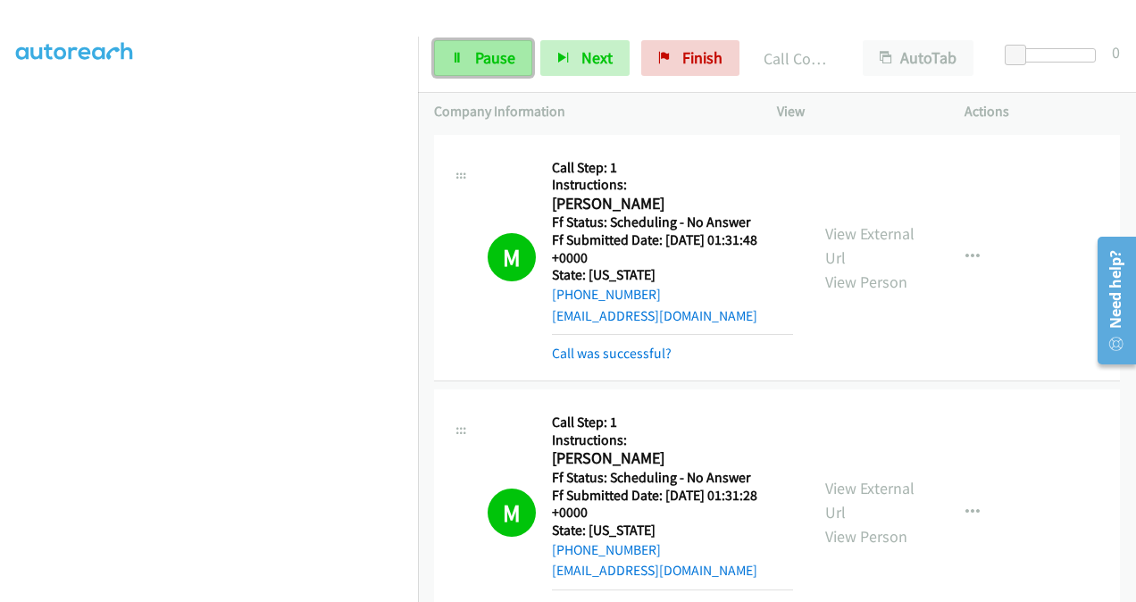
click at [486, 56] on span "Pause" at bounding box center [495, 57] width 40 height 21
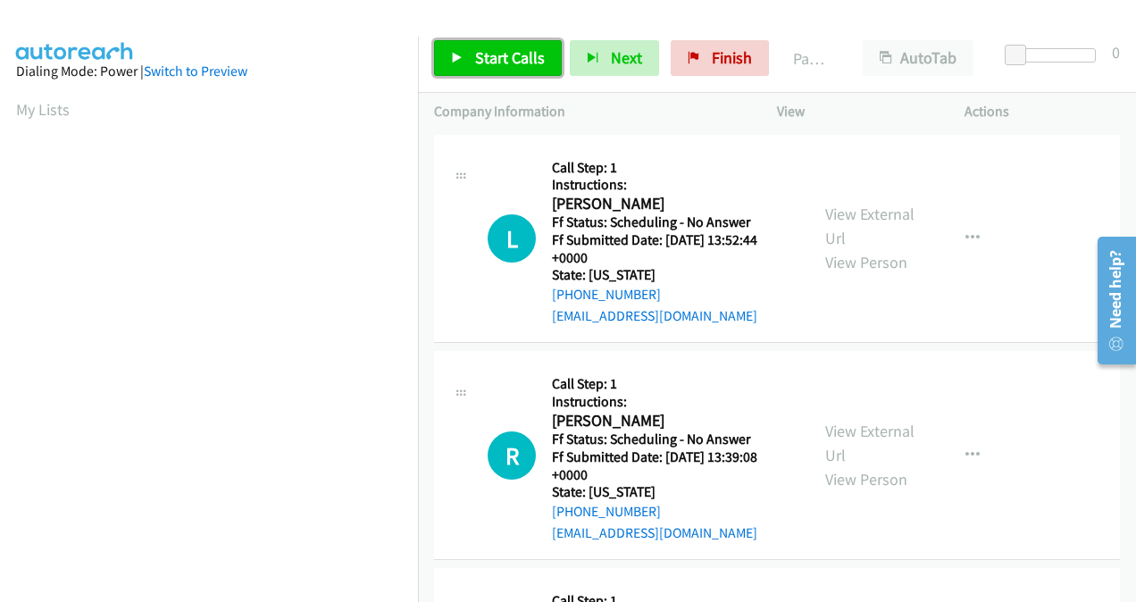
click at [491, 55] on span "Start Calls" at bounding box center [510, 57] width 70 height 21
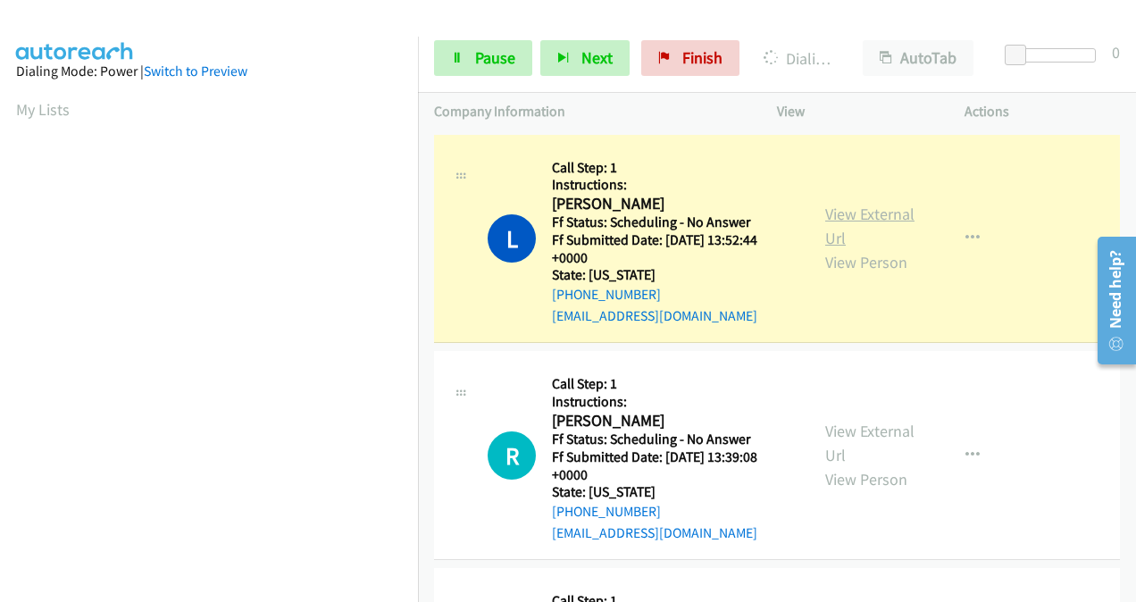
click at [836, 218] on link "View External Url" at bounding box center [869, 226] width 89 height 45
click at [489, 54] on span "Pause" at bounding box center [495, 57] width 40 height 21
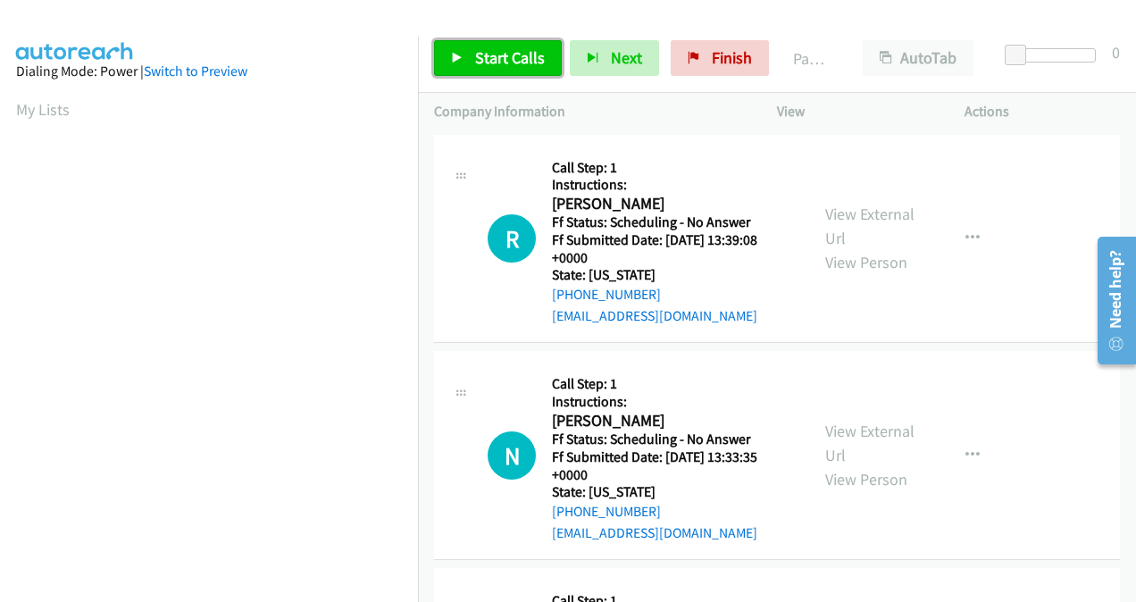
click at [488, 50] on span "Start Calls" at bounding box center [510, 57] width 70 height 21
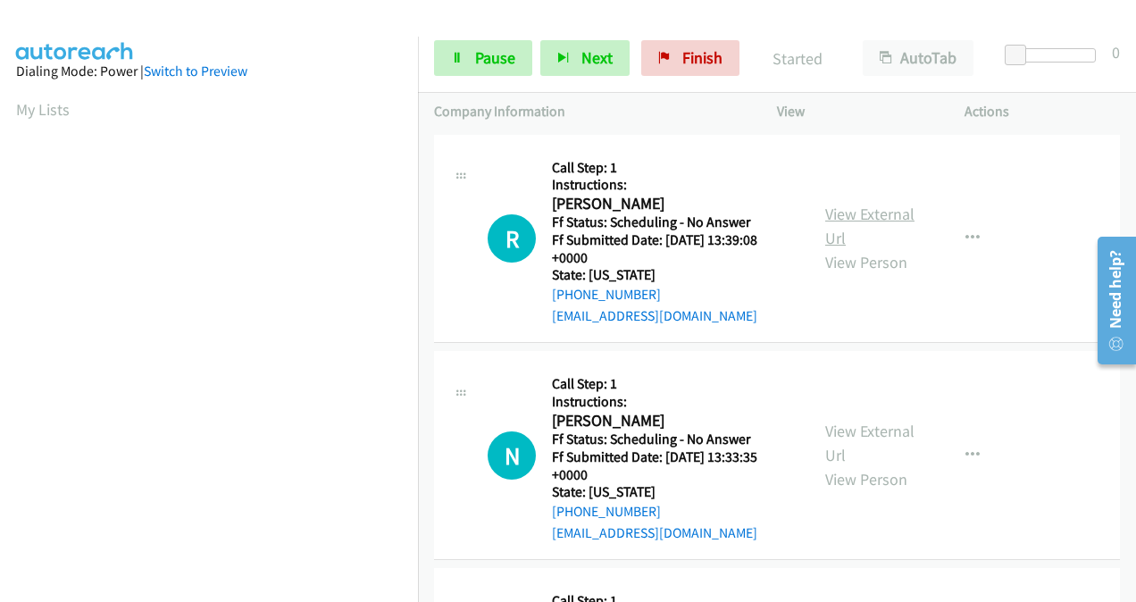
scroll to position [400, 0]
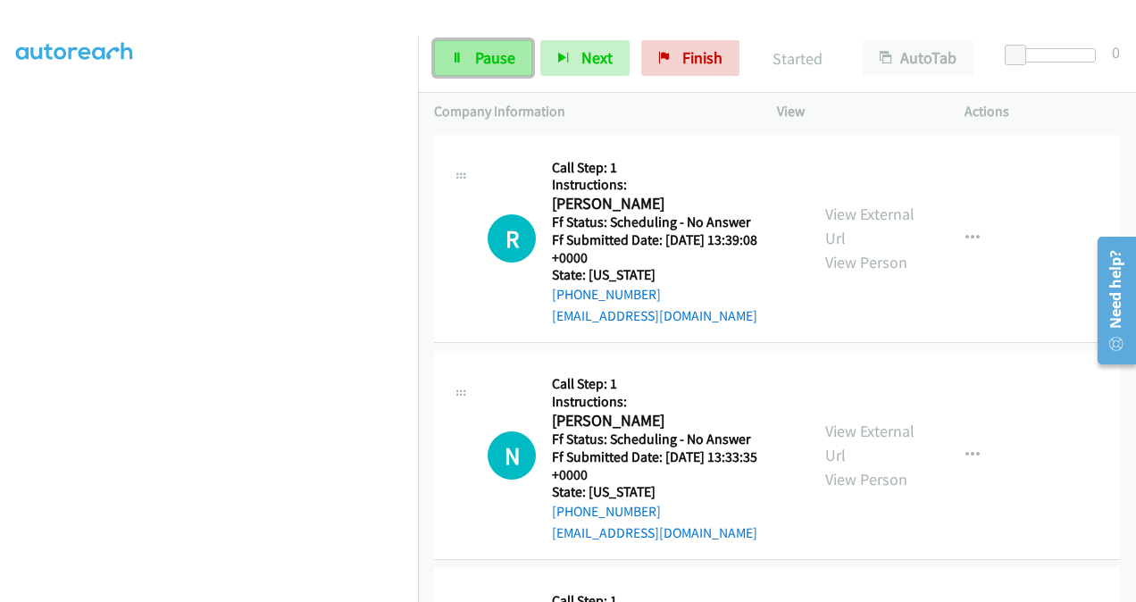
click at [475, 63] on span "Pause" at bounding box center [495, 57] width 40 height 21
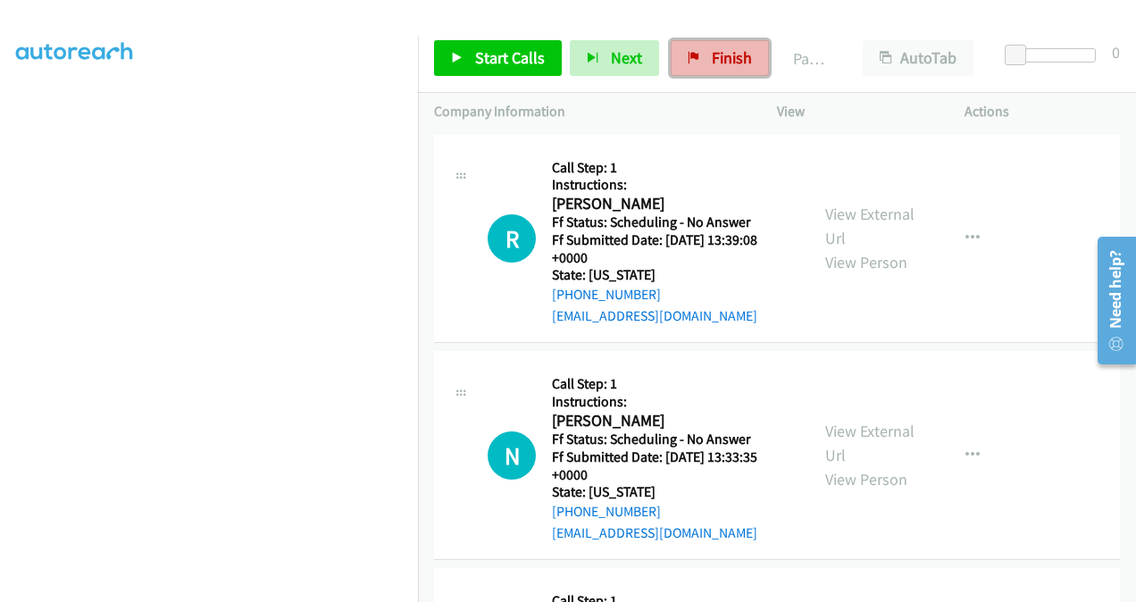
click at [723, 64] on span "Finish" at bounding box center [732, 57] width 40 height 21
